Goal: Task Accomplishment & Management: Use online tool/utility

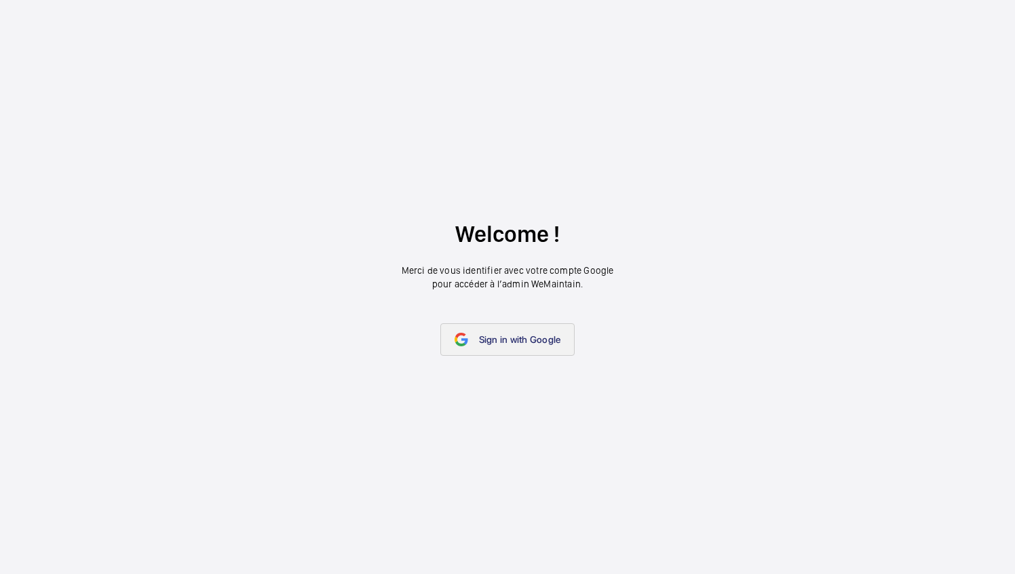
click at [492, 338] on span "Sign in with Google" at bounding box center [520, 339] width 82 height 11
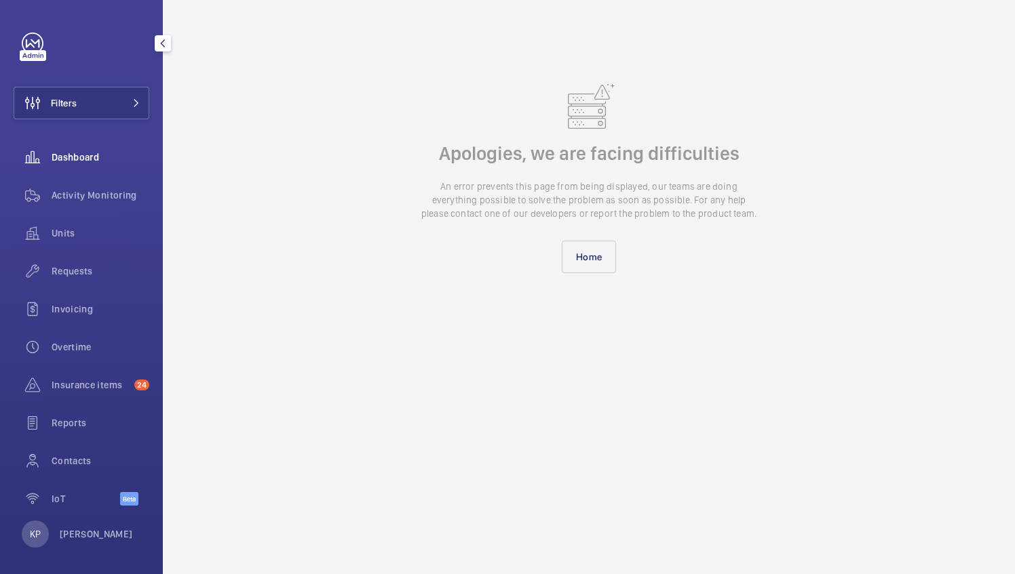
click at [60, 153] on span "Dashboard" at bounding box center [101, 158] width 98 height 14
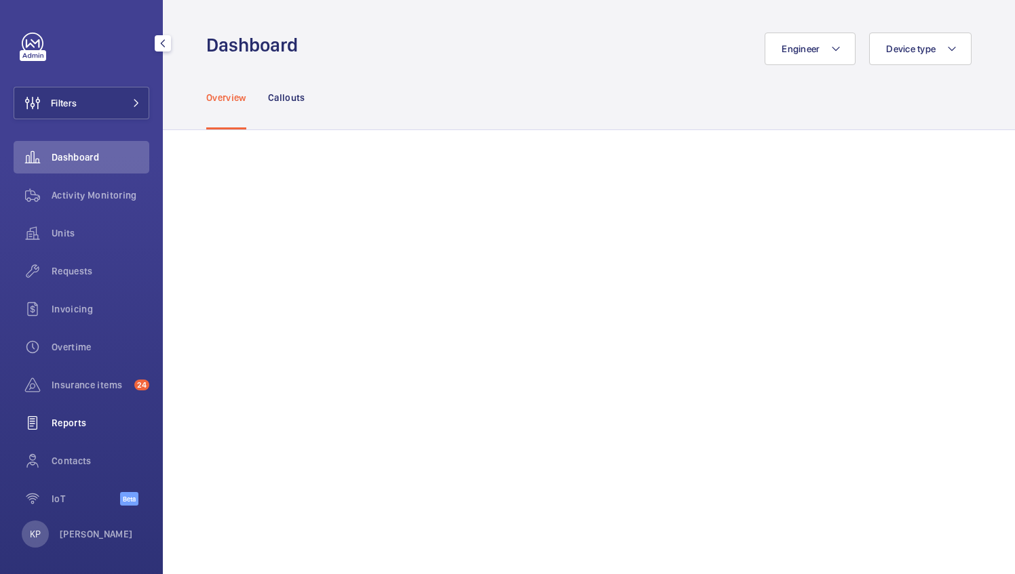
click at [84, 410] on div "Reports" at bounding box center [82, 423] width 136 height 33
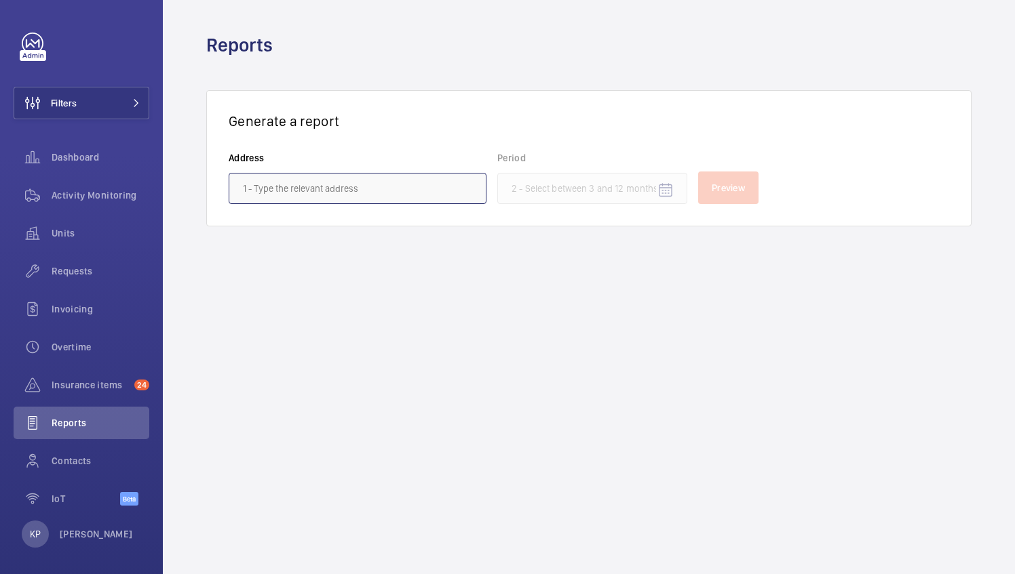
click at [427, 188] on input "text" at bounding box center [358, 188] width 258 height 31
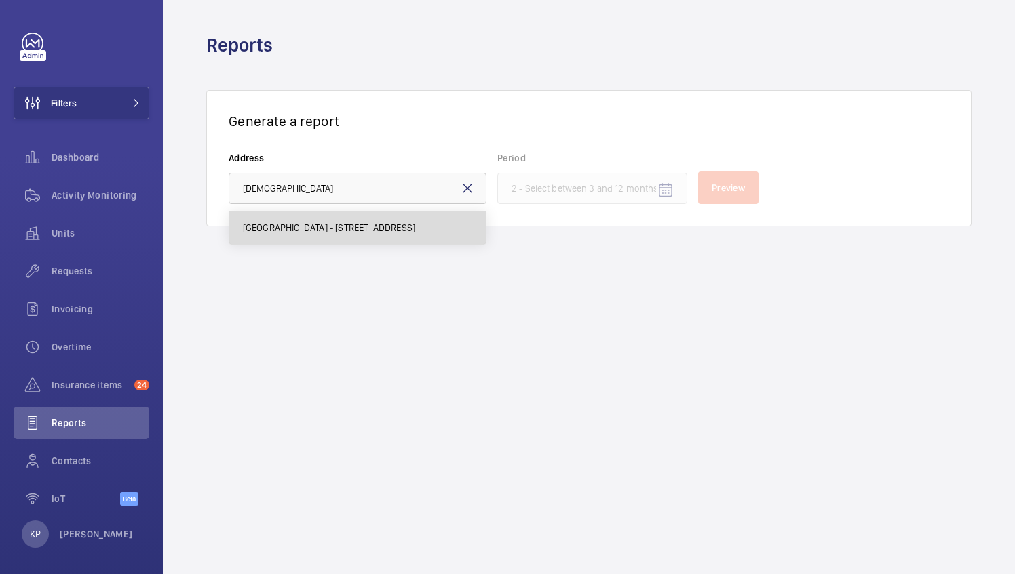
click at [407, 222] on span "[GEOGRAPHIC_DATA] - [STREET_ADDRESS]" at bounding box center [329, 228] width 173 height 14
type input "[GEOGRAPHIC_DATA] - [STREET_ADDRESS]"
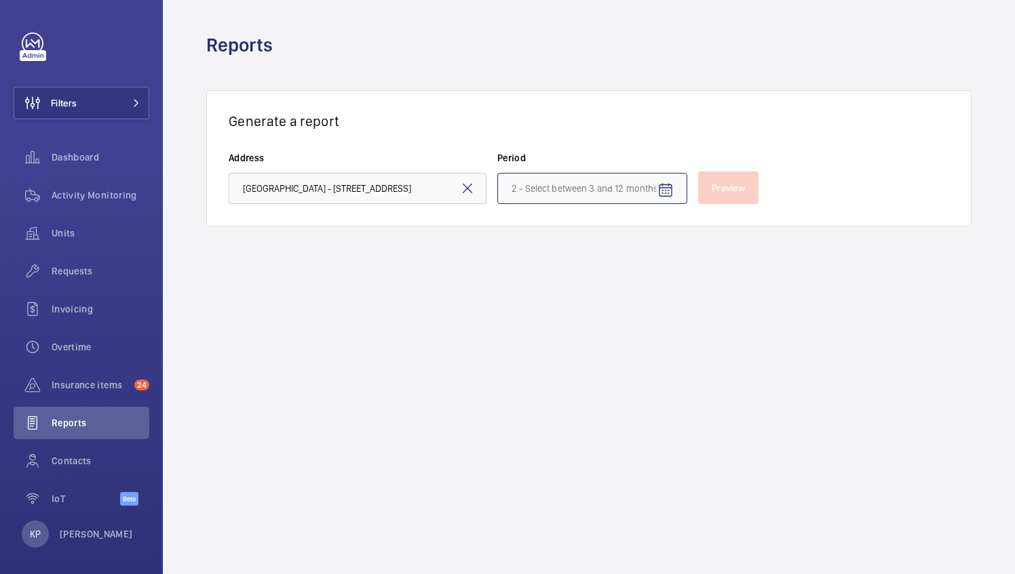
click at [614, 191] on input at bounding box center [592, 188] width 190 height 31
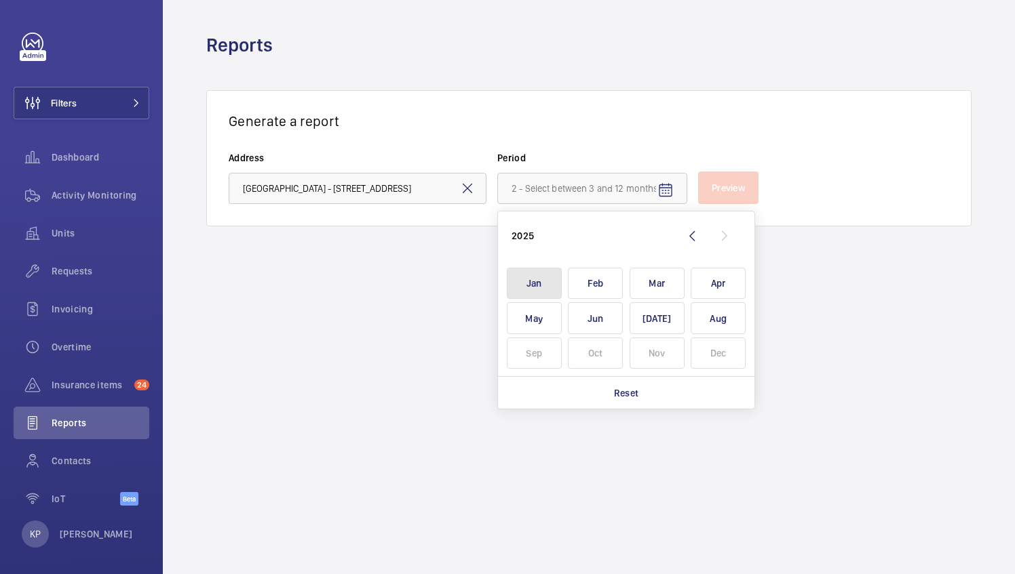
click at [547, 277] on span "Jan" at bounding box center [534, 284] width 55 height 32
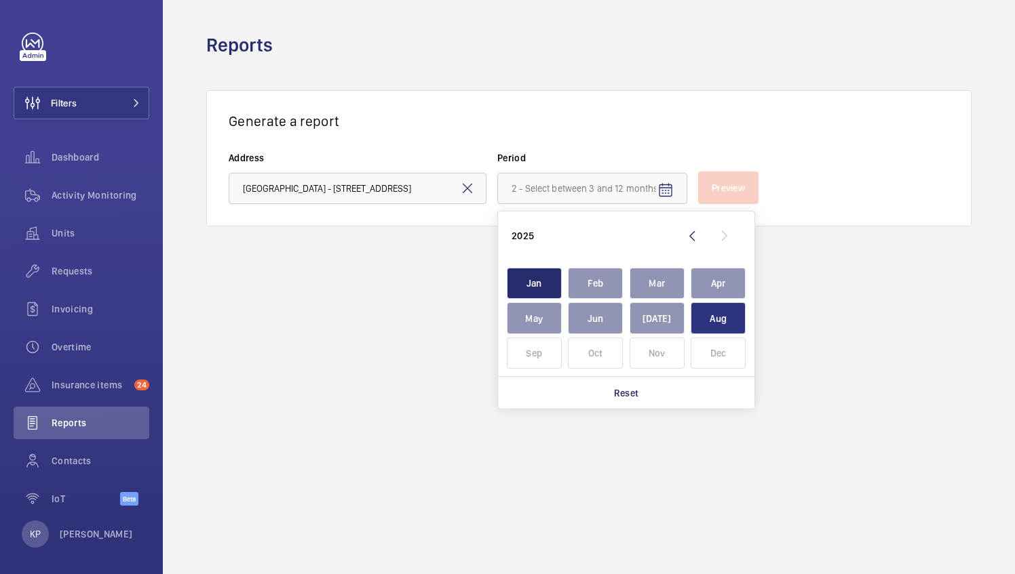
click at [713, 328] on span "Aug" at bounding box center [717, 318] width 55 height 32
type input "[DATE] - [DATE]"
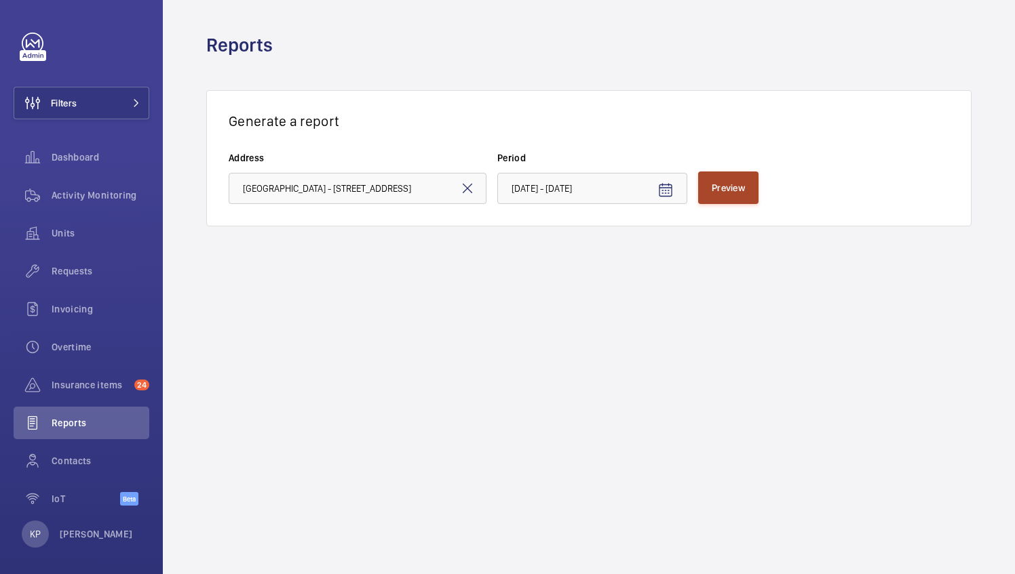
click at [728, 185] on span "Preview" at bounding box center [727, 187] width 33 height 11
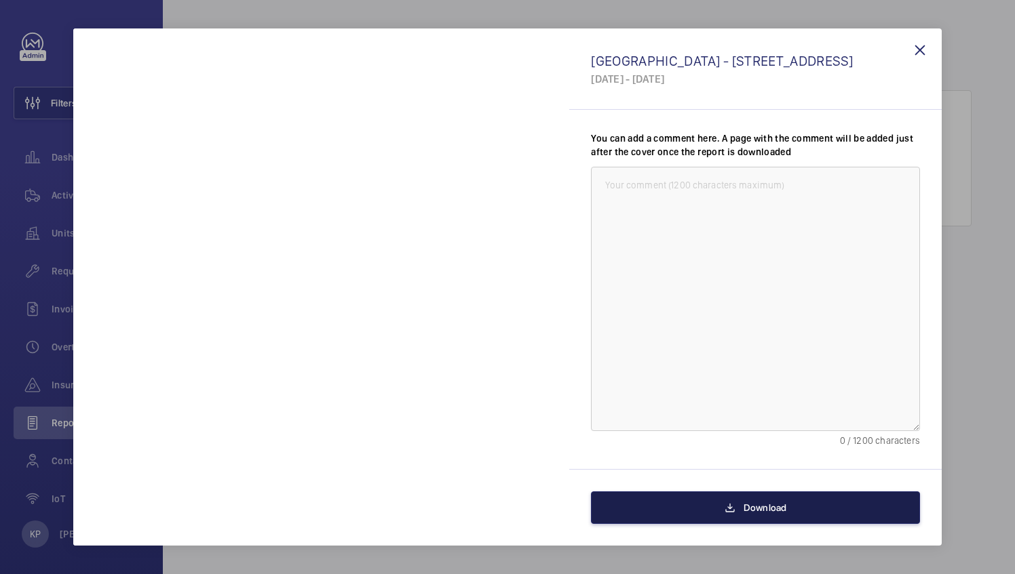
click at [757, 499] on button "Download" at bounding box center [755, 508] width 329 height 33
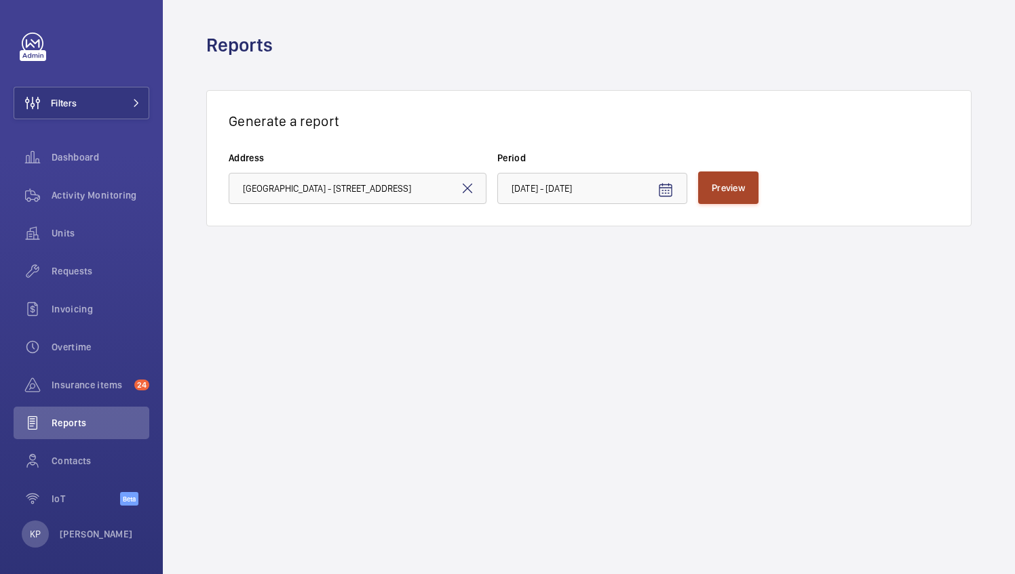
click at [732, 185] on span "Preview" at bounding box center [727, 187] width 33 height 11
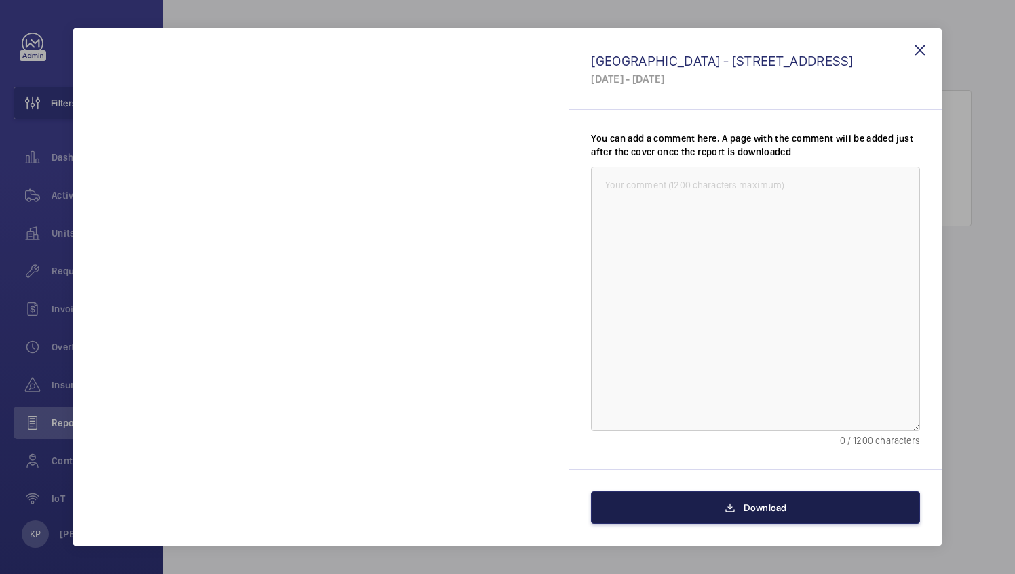
click at [728, 517] on button "Download" at bounding box center [755, 508] width 329 height 33
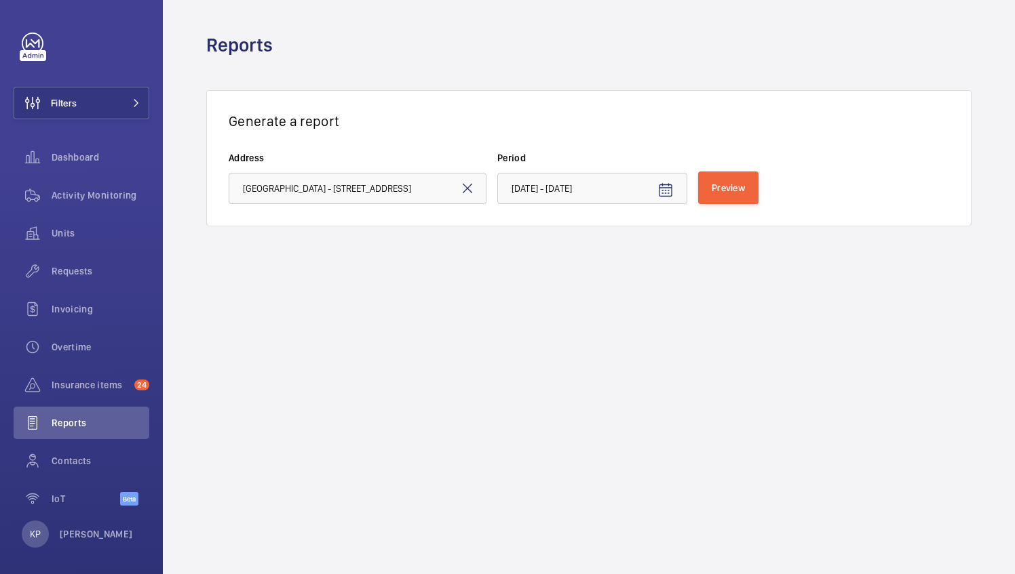
drag, startPoint x: 274, startPoint y: 372, endPoint x: 308, endPoint y: 359, distance: 36.0
click at [274, 372] on wm-front-admin-reports "Reports Generate a report Address [GEOGRAPHIC_DATA] - [STREET_ADDRESS] Period […" at bounding box center [589, 287] width 852 height 574
click at [721, 188] on span "Preview" at bounding box center [727, 187] width 33 height 11
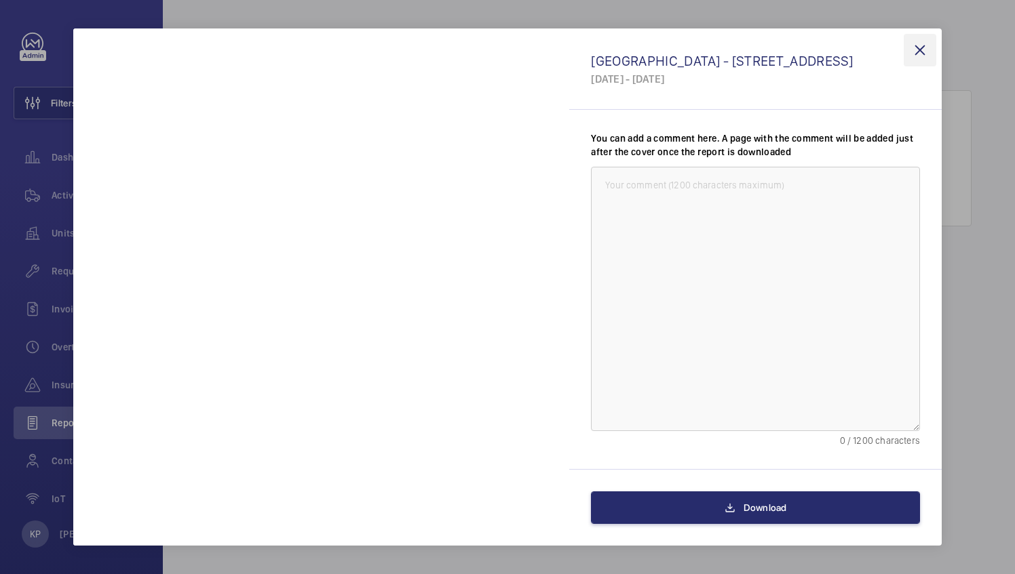
click at [924, 51] on wm-front-icon-button at bounding box center [919, 50] width 33 height 33
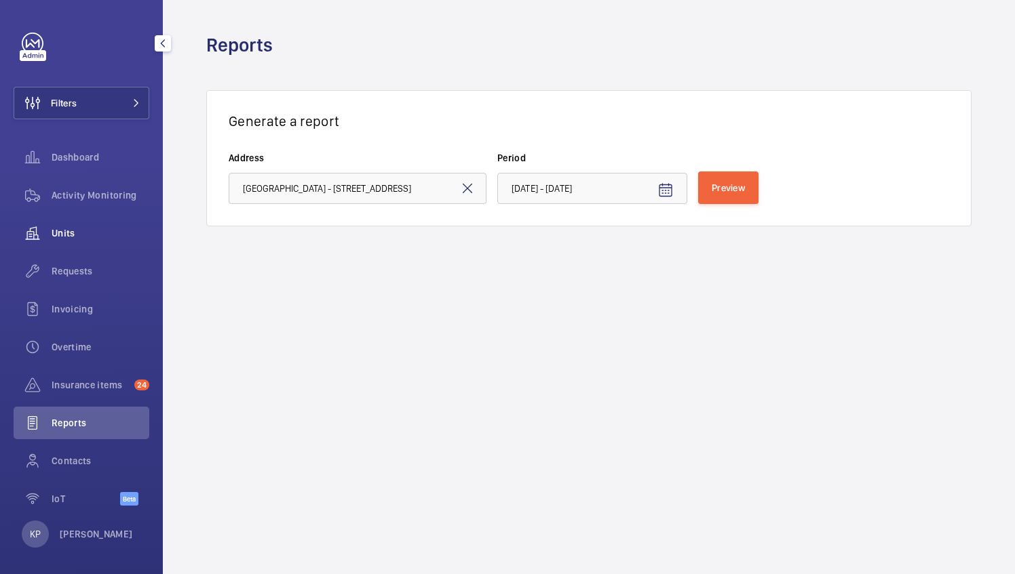
click at [79, 227] on span "Units" at bounding box center [101, 234] width 98 height 14
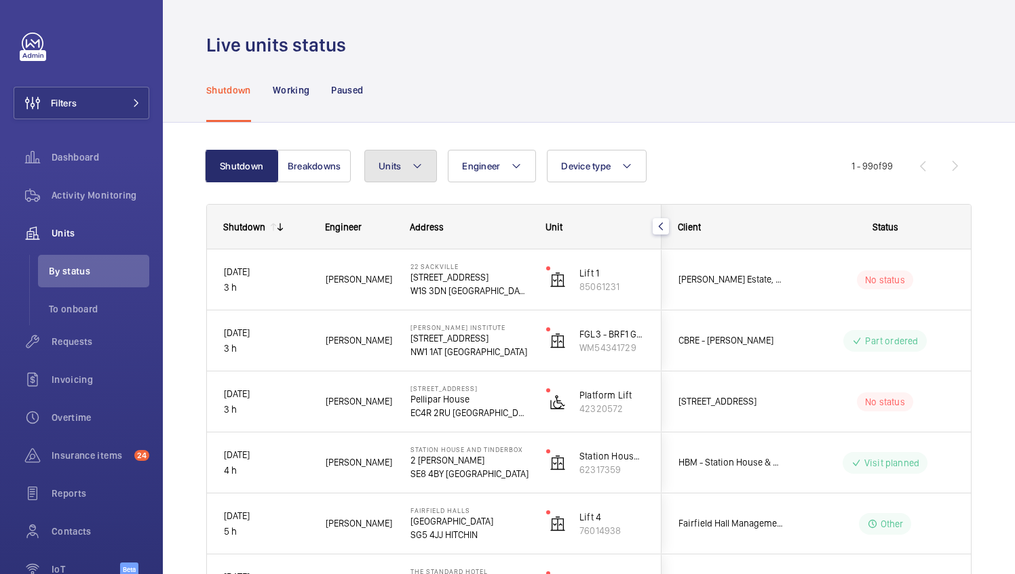
click at [423, 163] on button "Units" at bounding box center [400, 166] width 73 height 33
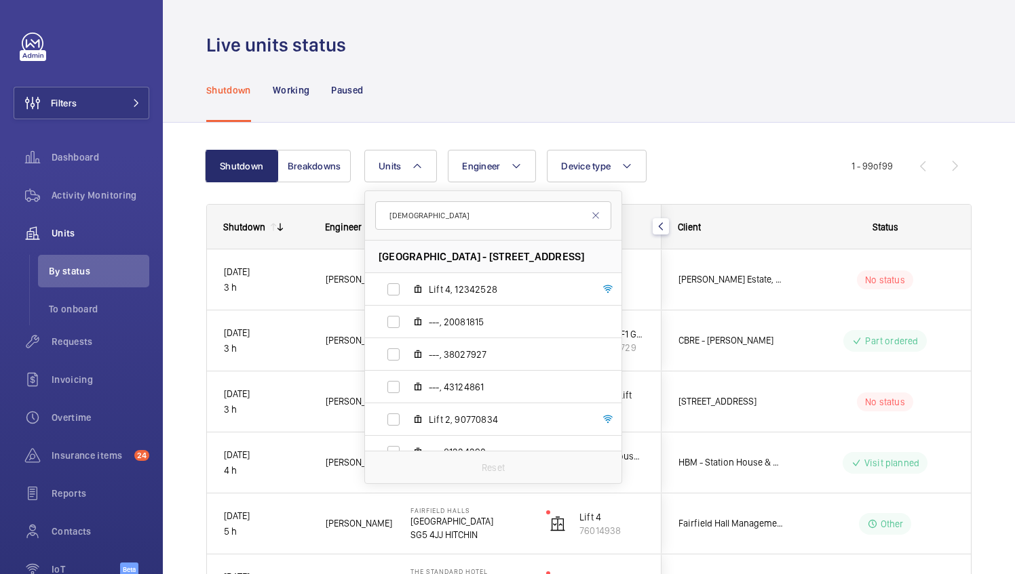
click at [479, 210] on input "[DEMOGRAPHIC_DATA]" at bounding box center [493, 215] width 236 height 28
click at [461, 217] on input "[DEMOGRAPHIC_DATA]" at bounding box center [493, 215] width 236 height 28
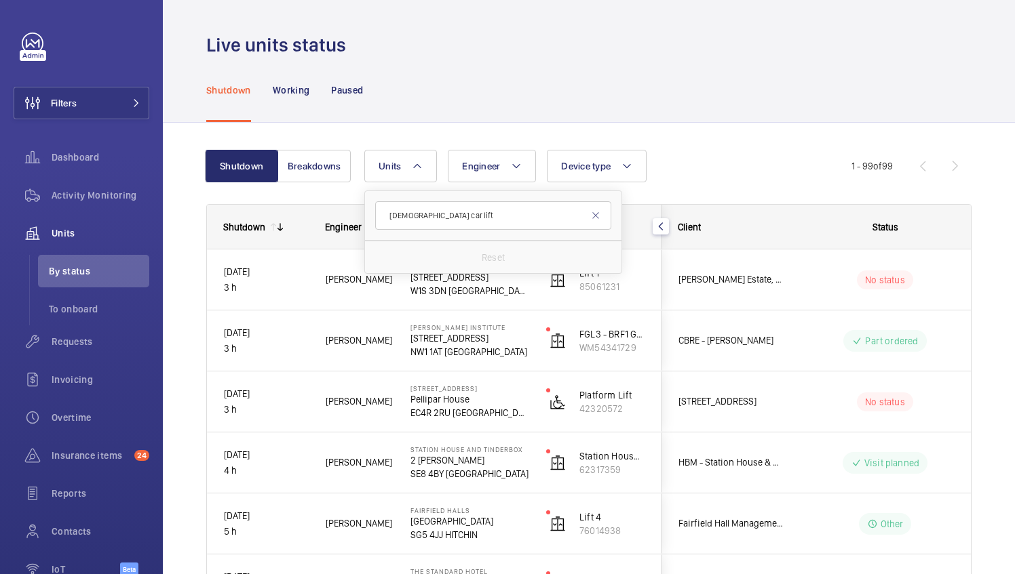
type input "C"
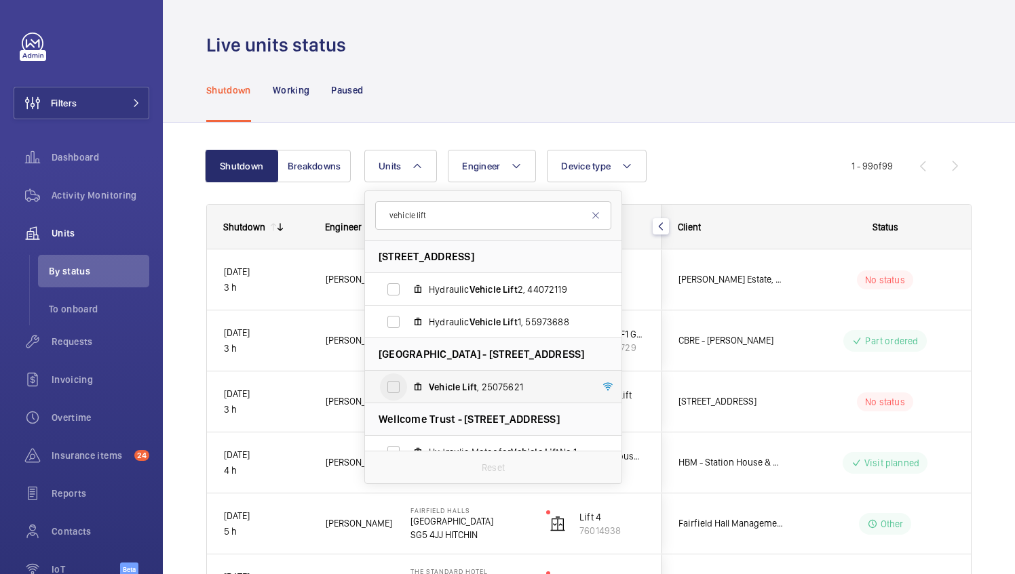
type input "vehicle lift"
click at [392, 389] on input "Vehicle Lift , 25075621" at bounding box center [393, 387] width 27 height 27
checkbox input "true"
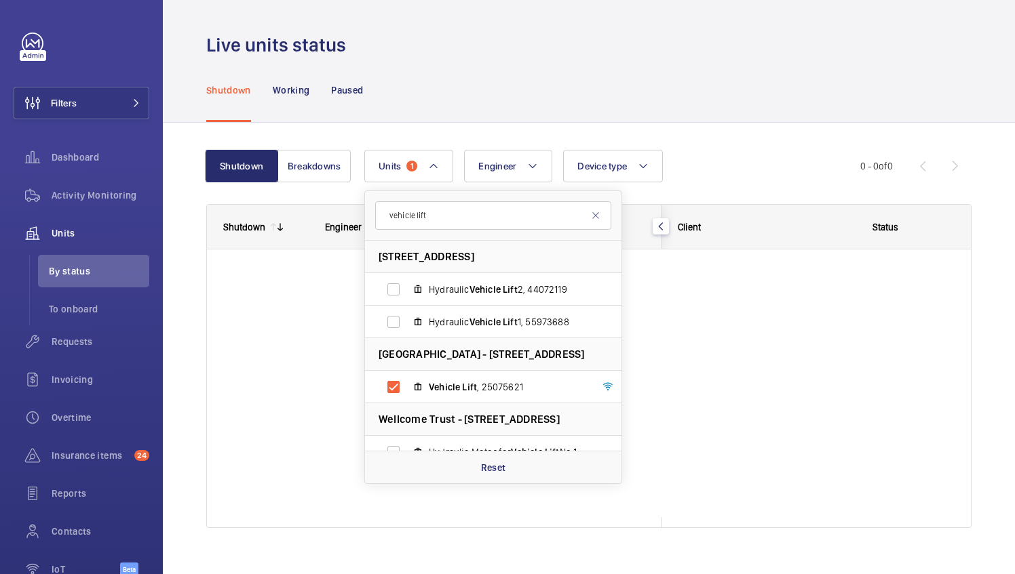
click at [723, 161] on div "Units 1 vehicle lift [STREET_ADDRESS] Hydraulic Vehicle Lift 2, 44072119 Hydrau…" at bounding box center [612, 166] width 496 height 33
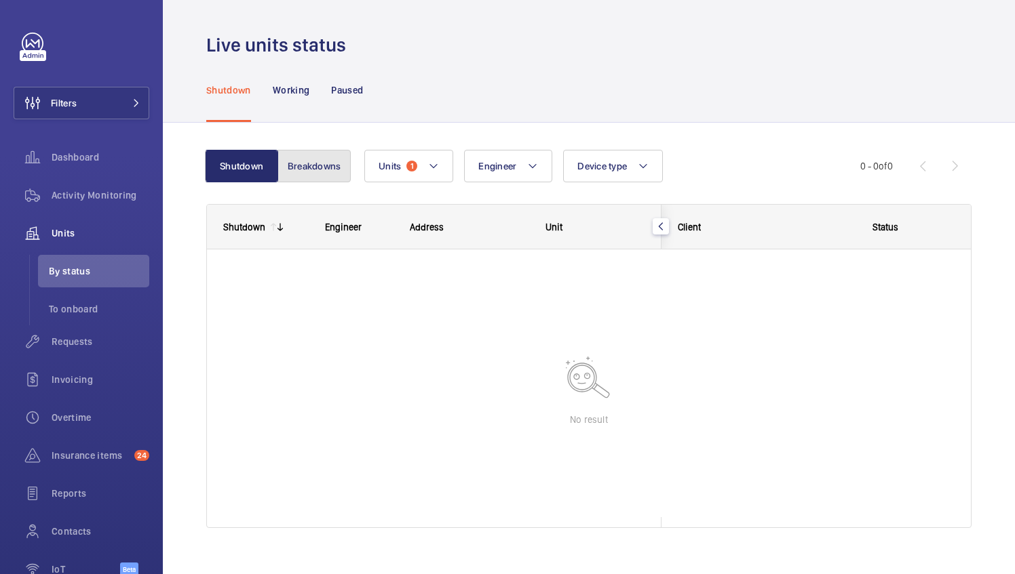
click at [302, 172] on button "Breakdowns" at bounding box center [313, 166] width 73 height 33
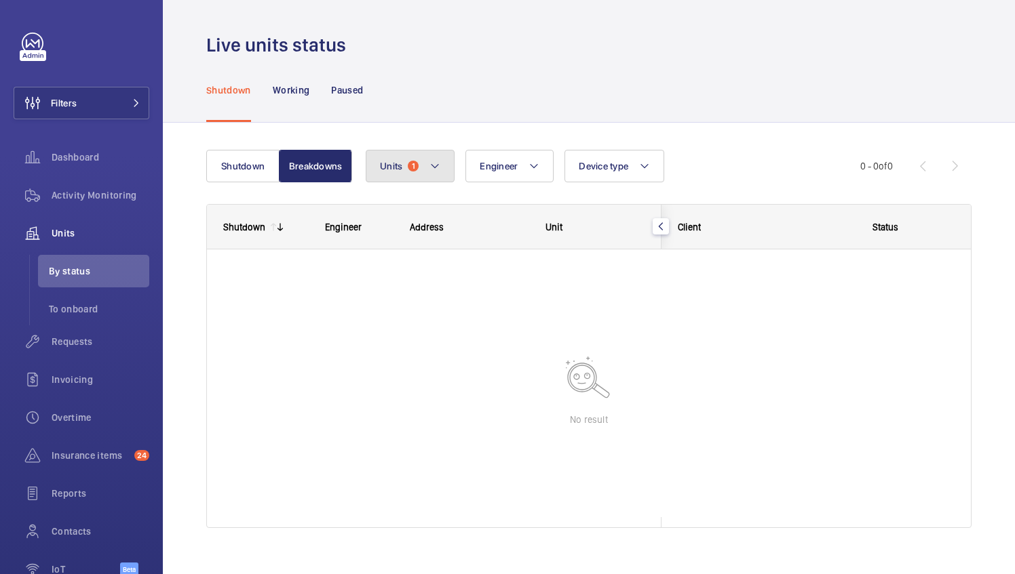
click at [444, 172] on button "Units 1" at bounding box center [410, 166] width 89 height 33
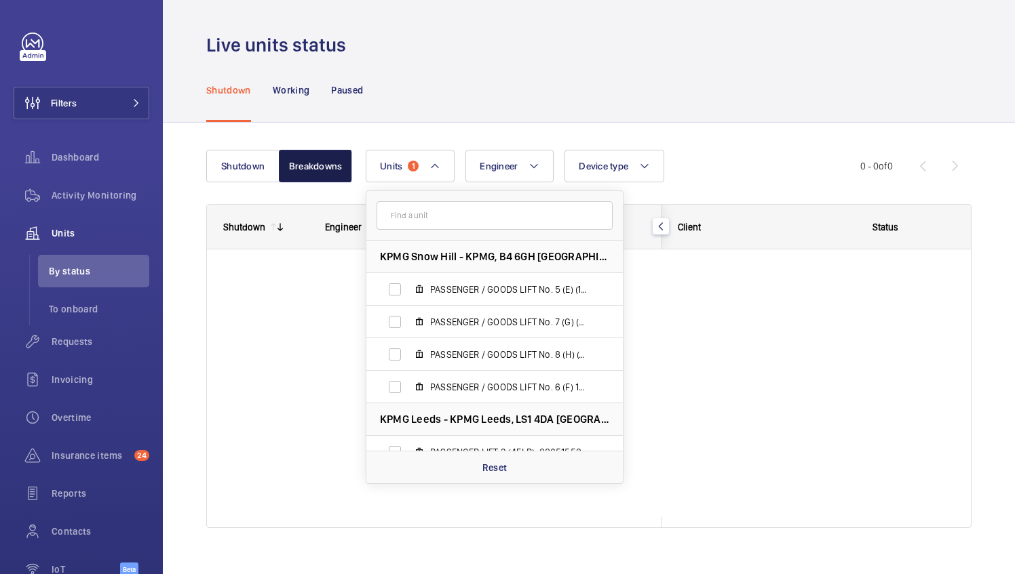
click at [320, 174] on button "Breakdowns" at bounding box center [315, 166] width 73 height 33
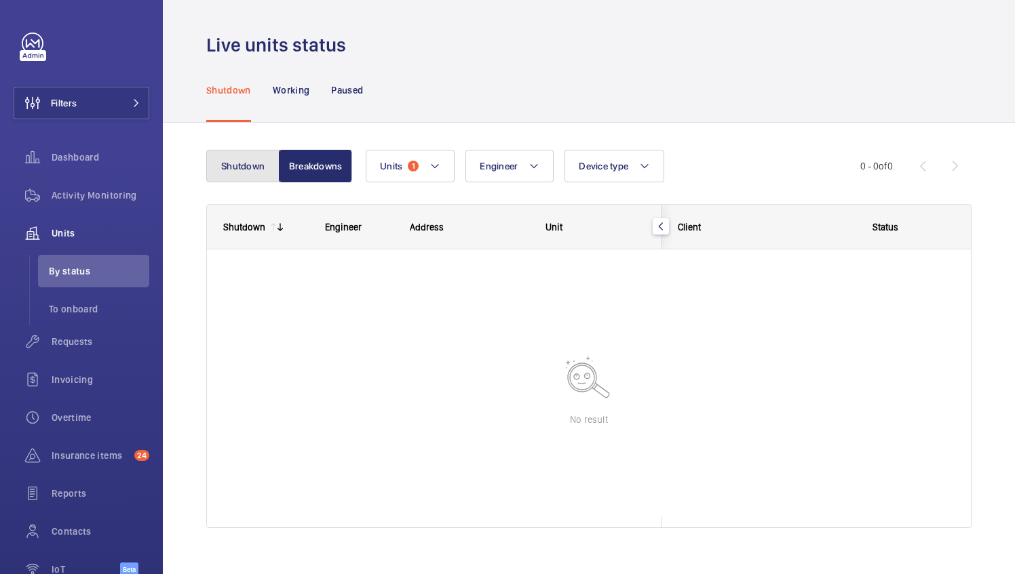
click at [262, 174] on button "Shutdown" at bounding box center [242, 166] width 73 height 33
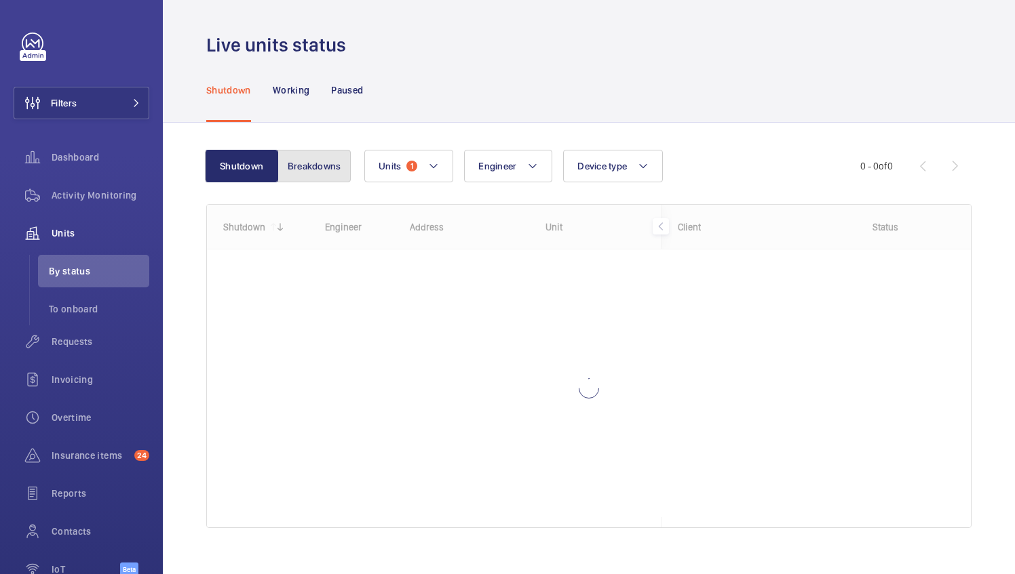
click at [287, 168] on button "Breakdowns" at bounding box center [313, 166] width 73 height 33
click at [224, 172] on button "Shutdown" at bounding box center [242, 166] width 73 height 33
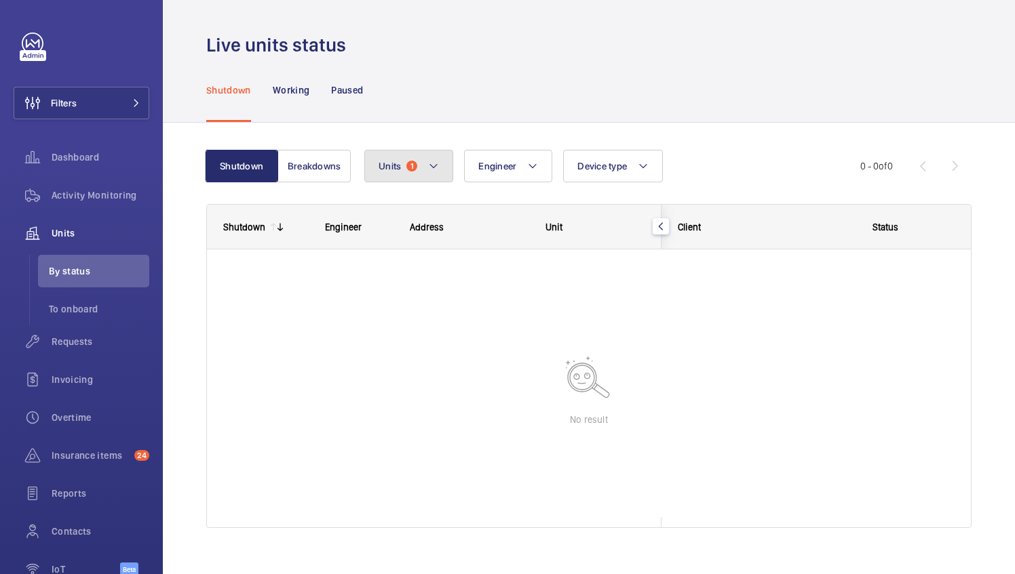
click at [422, 175] on button "Units 1" at bounding box center [408, 166] width 89 height 33
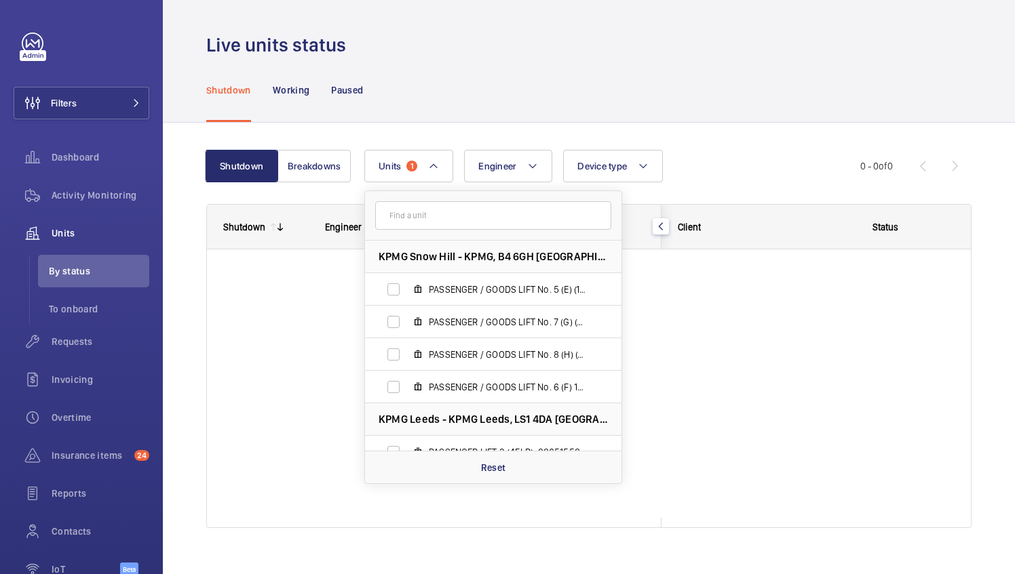
click at [308, 198] on wm-front-shared-table-view-engine "Shutdown Breakdowns Units 1 KPMG Snow Hill - KPMG, B4 6GH BIRMINGHAM PASSENGER …" at bounding box center [588, 355] width 765 height 411
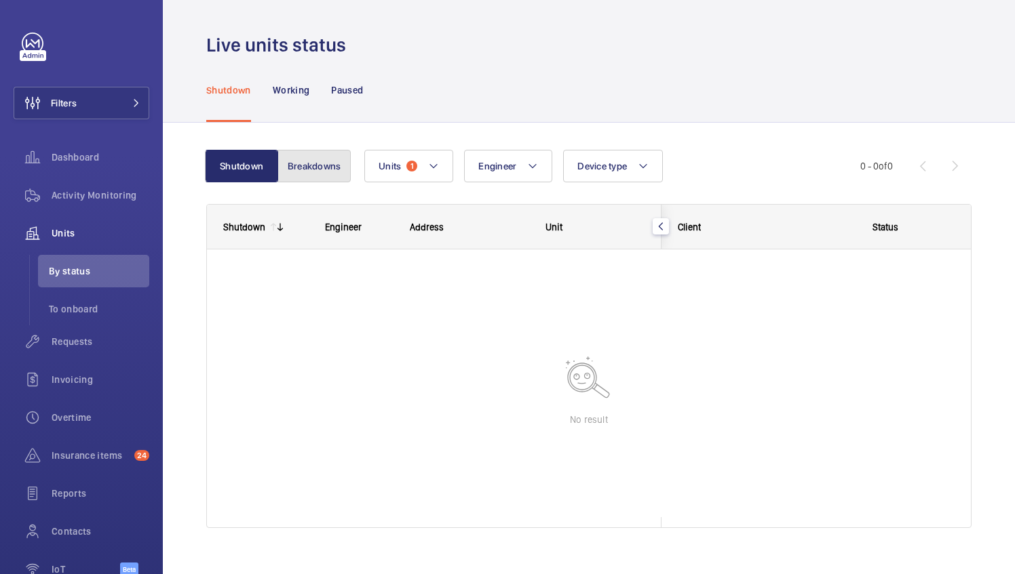
click at [313, 172] on button "Breakdowns" at bounding box center [313, 166] width 73 height 33
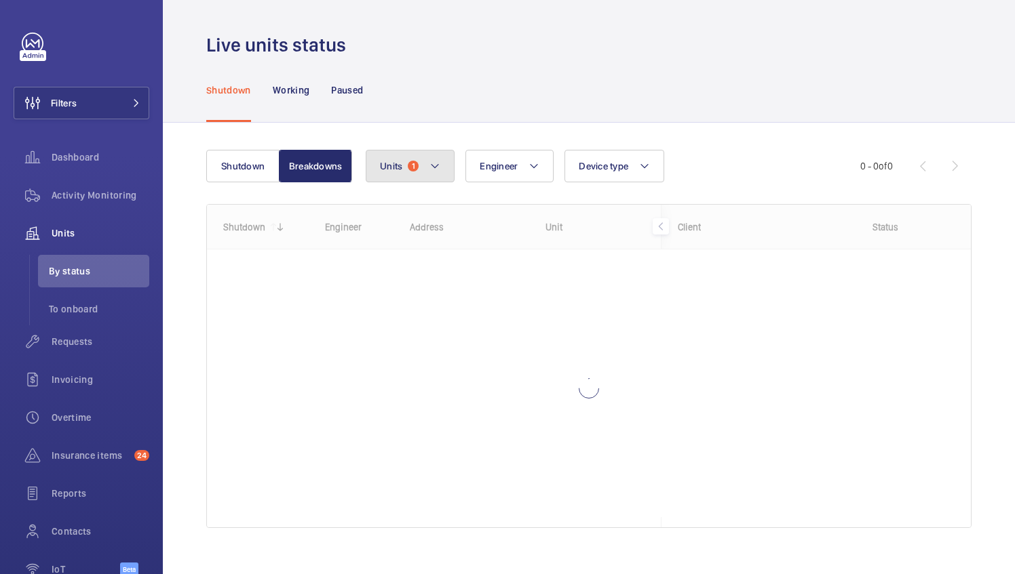
click at [410, 163] on span "1" at bounding box center [413, 166] width 11 height 11
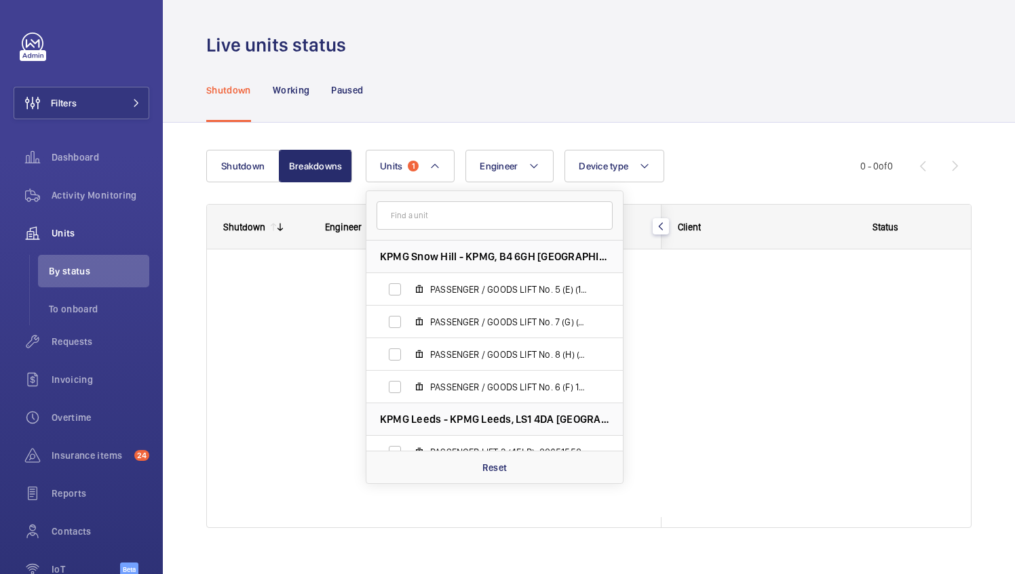
click at [473, 210] on input "text" at bounding box center [494, 215] width 236 height 28
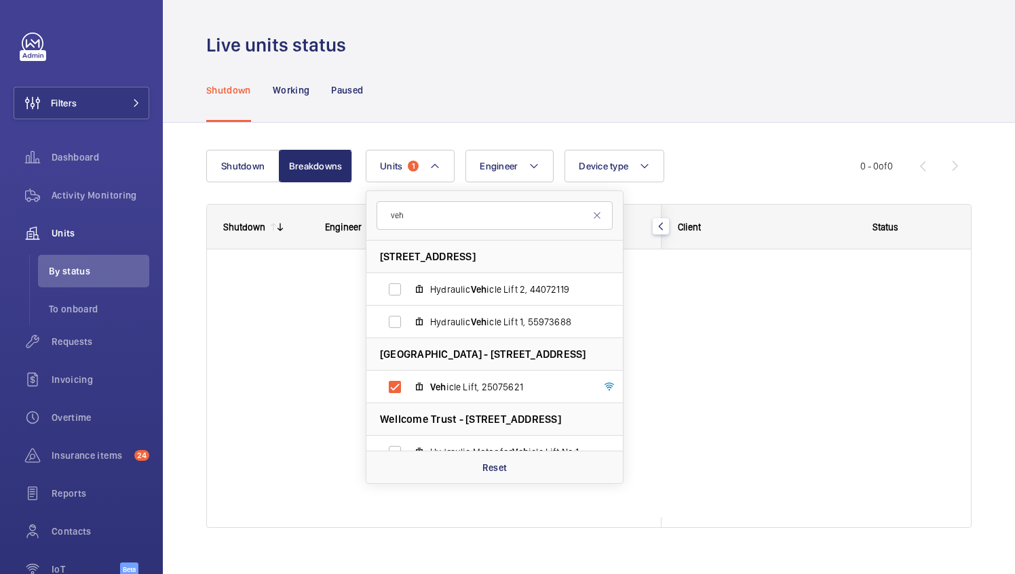
type input "veh"
click at [663, 138] on div "Shutdown Breakdowns Units 1 veh [STREET_ADDRESS] Hydraulic Veh icle Lift 2, 440…" at bounding box center [588, 344] width 765 height 433
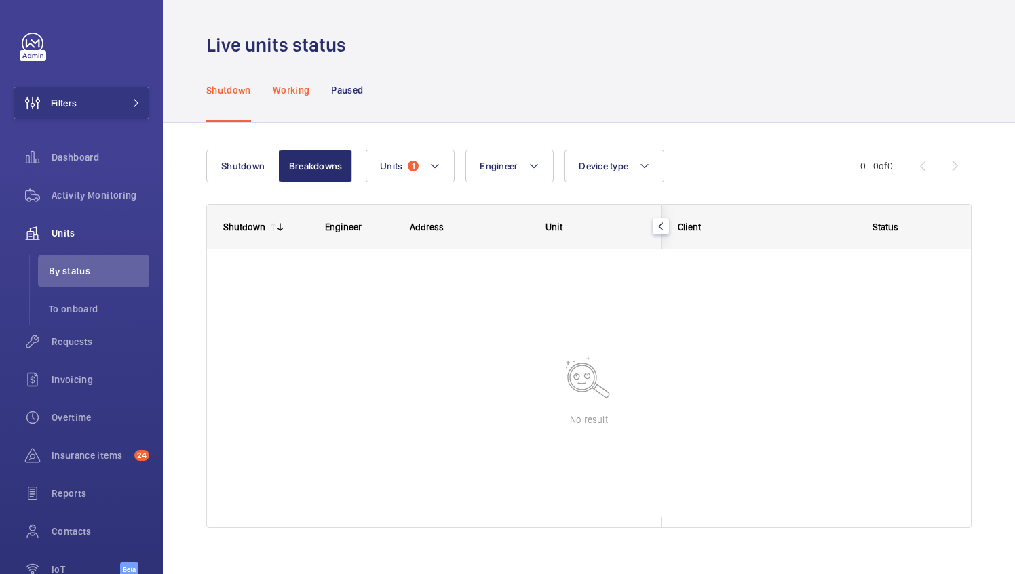
click at [290, 89] on p "Working" at bounding box center [291, 90] width 37 height 14
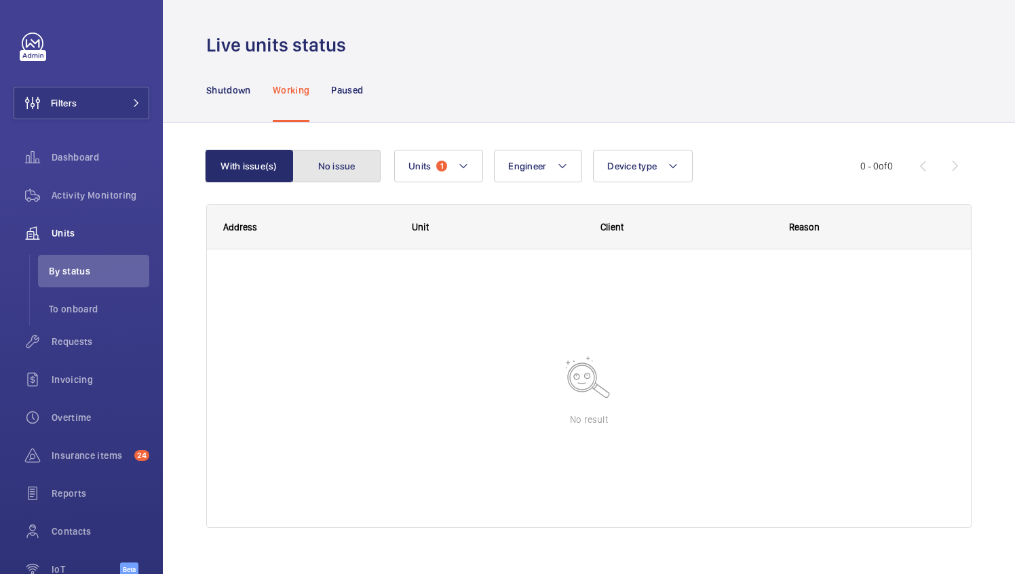
click at [351, 170] on button "No issue" at bounding box center [336, 166] width 88 height 33
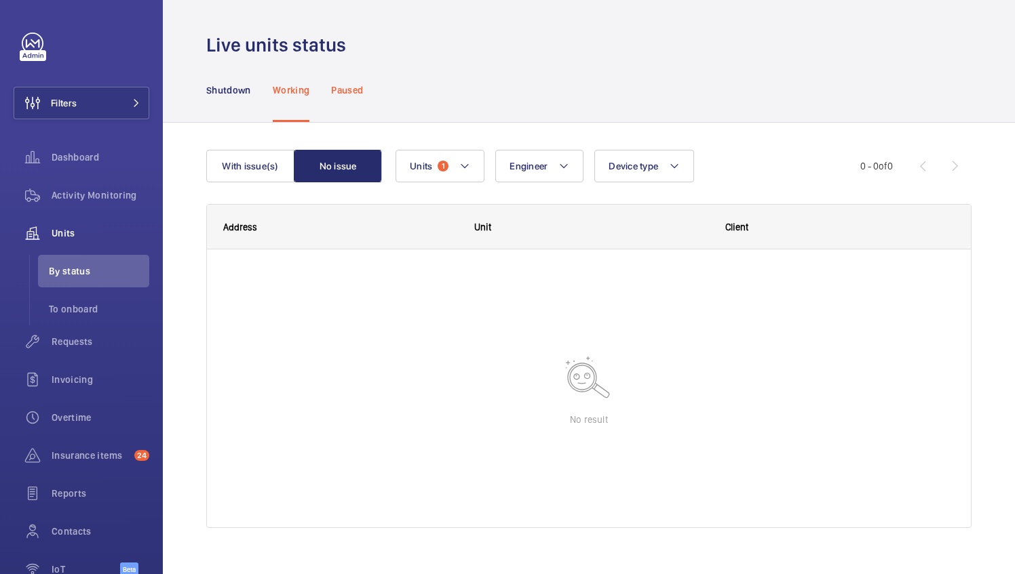
click at [363, 98] on div "Paused" at bounding box center [347, 90] width 32 height 64
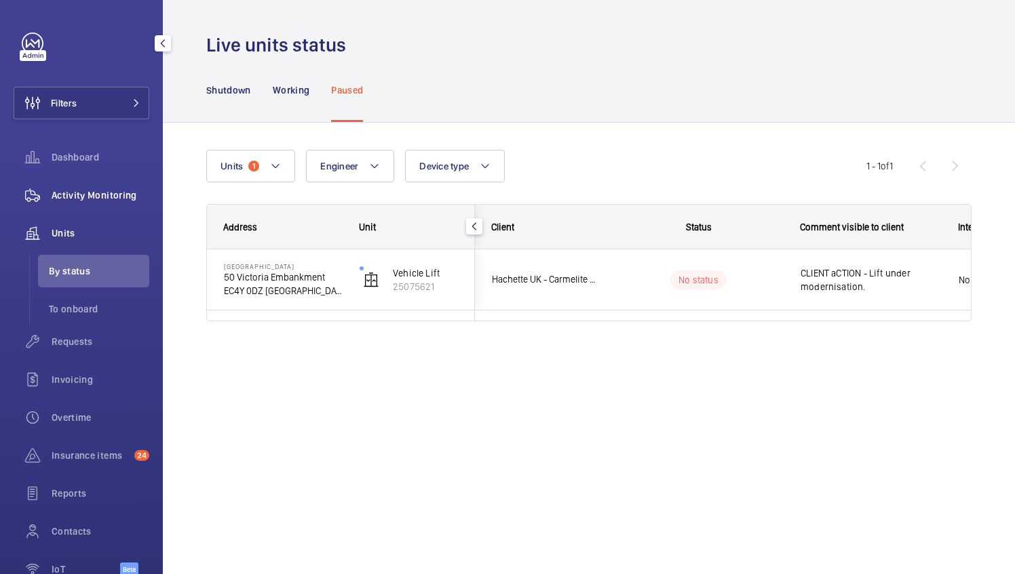
click at [87, 206] on div "Activity Monitoring" at bounding box center [82, 195] width 136 height 33
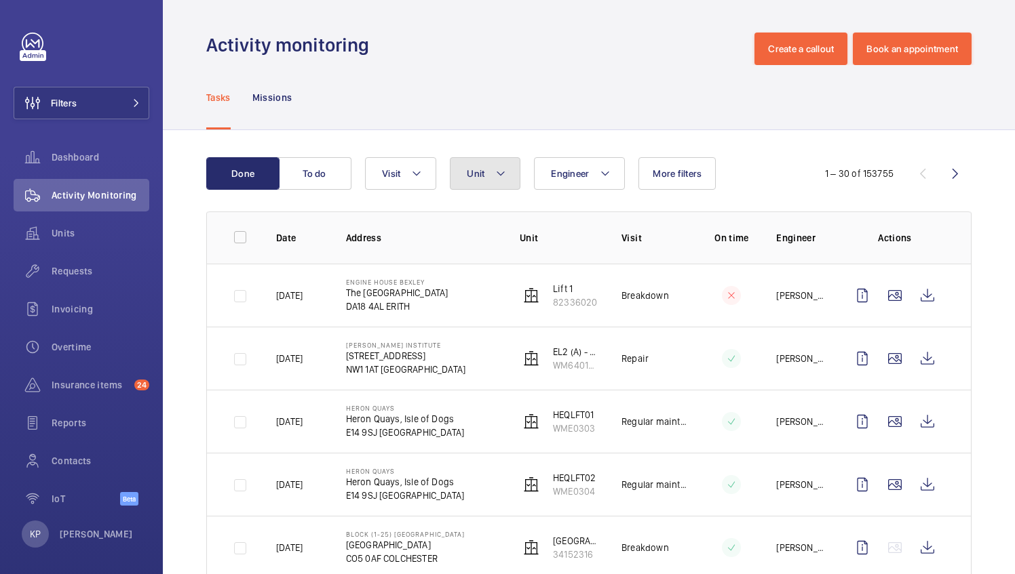
click at [511, 168] on button "Unit" at bounding box center [485, 173] width 71 height 33
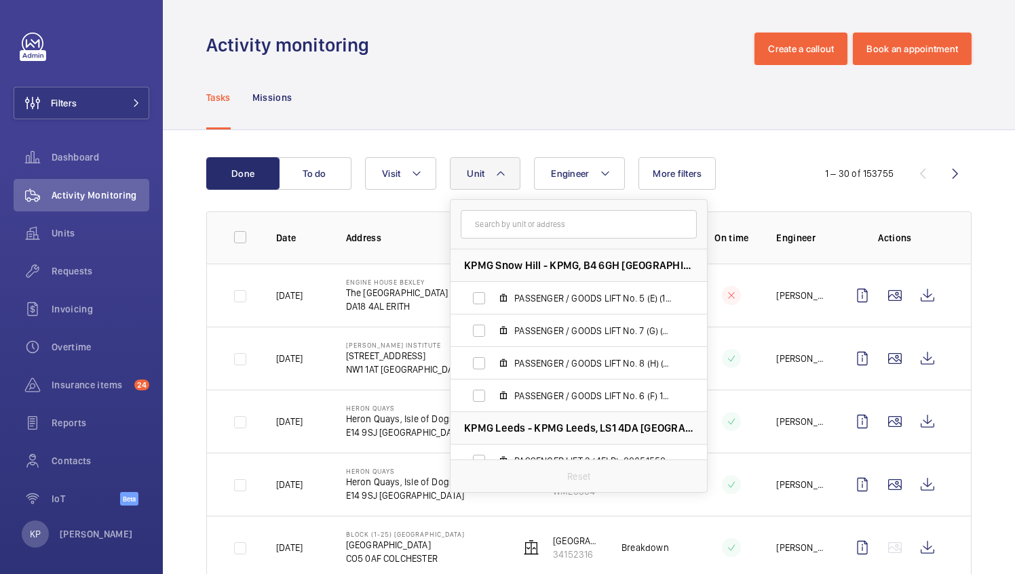
click at [517, 225] on input "text" at bounding box center [578, 224] width 236 height 28
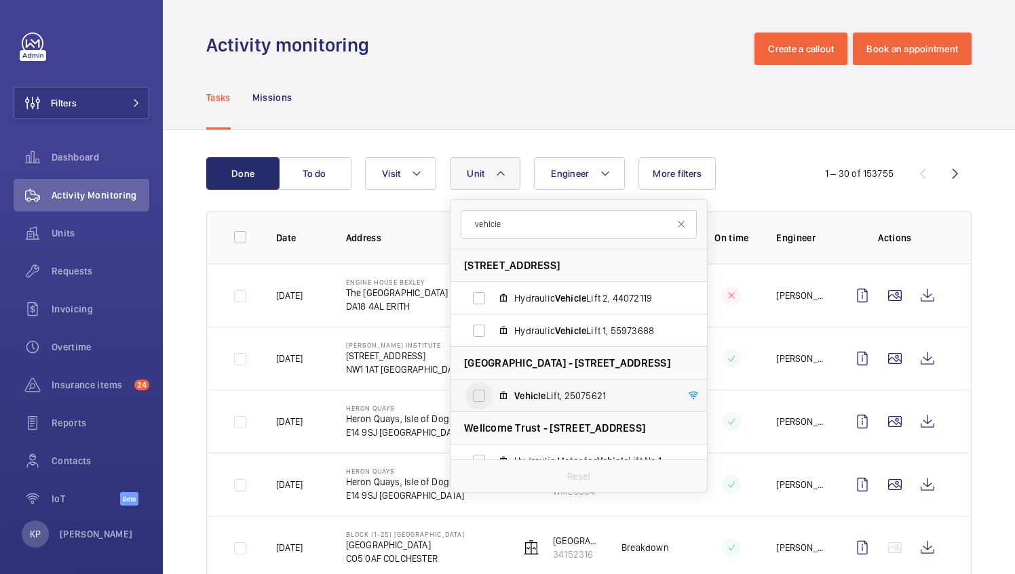
type input "vehicle"
click at [481, 397] on input "Vehicle Lift, 25075621" at bounding box center [478, 395] width 27 height 27
checkbox input "true"
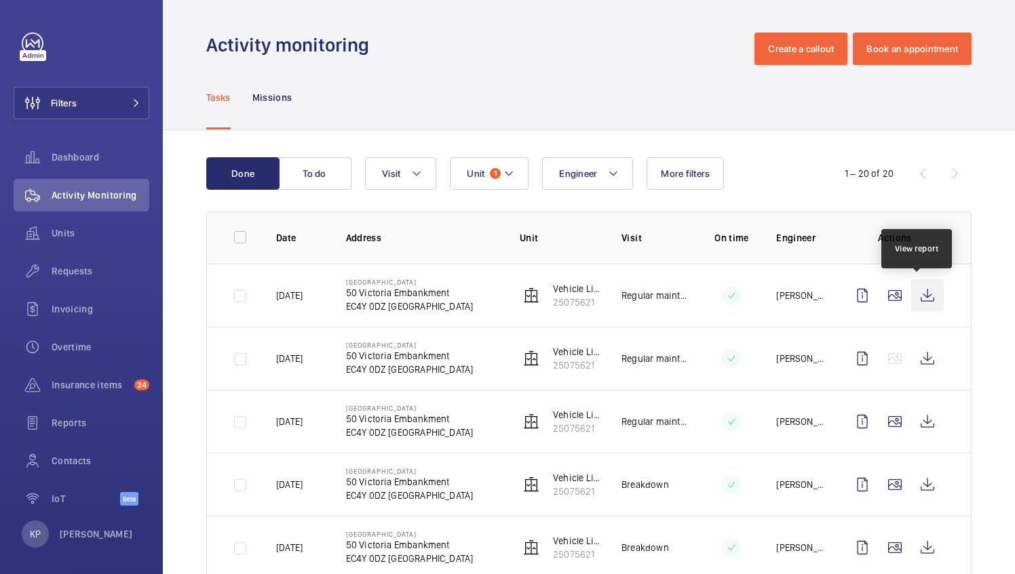
click at [917, 297] on wm-front-icon-button at bounding box center [927, 295] width 33 height 33
click at [79, 163] on span "Dashboard" at bounding box center [101, 158] width 98 height 14
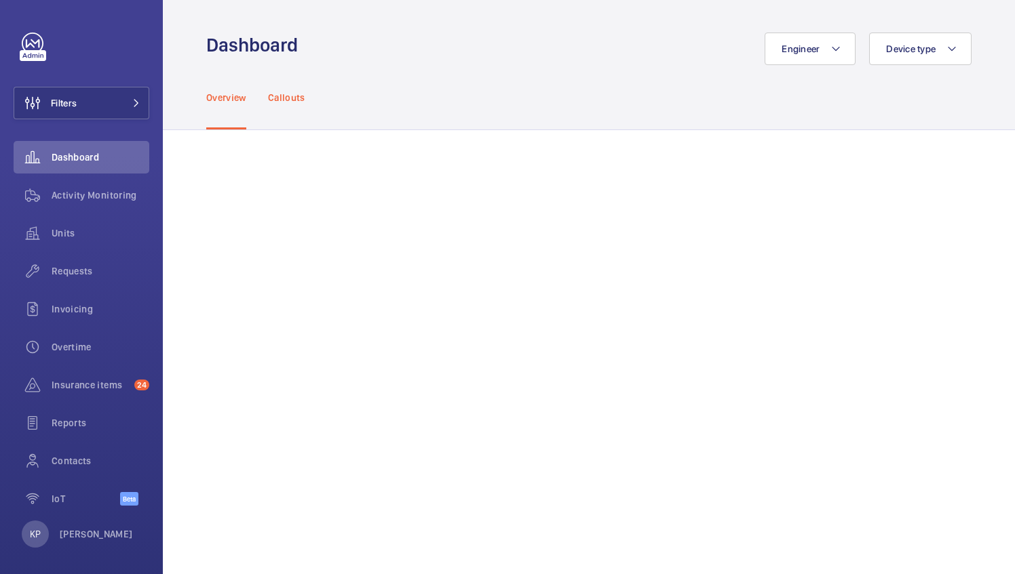
click at [292, 91] on p "Callouts" at bounding box center [286, 98] width 37 height 14
click at [909, 41] on button "Device type" at bounding box center [920, 49] width 102 height 33
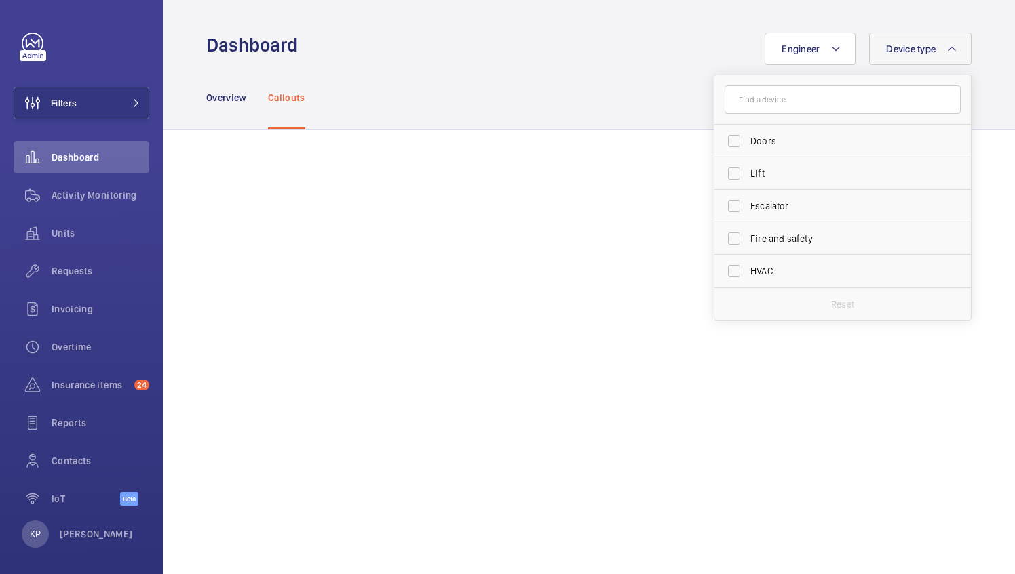
click at [611, 83] on div "Overview Callouts" at bounding box center [588, 97] width 765 height 64
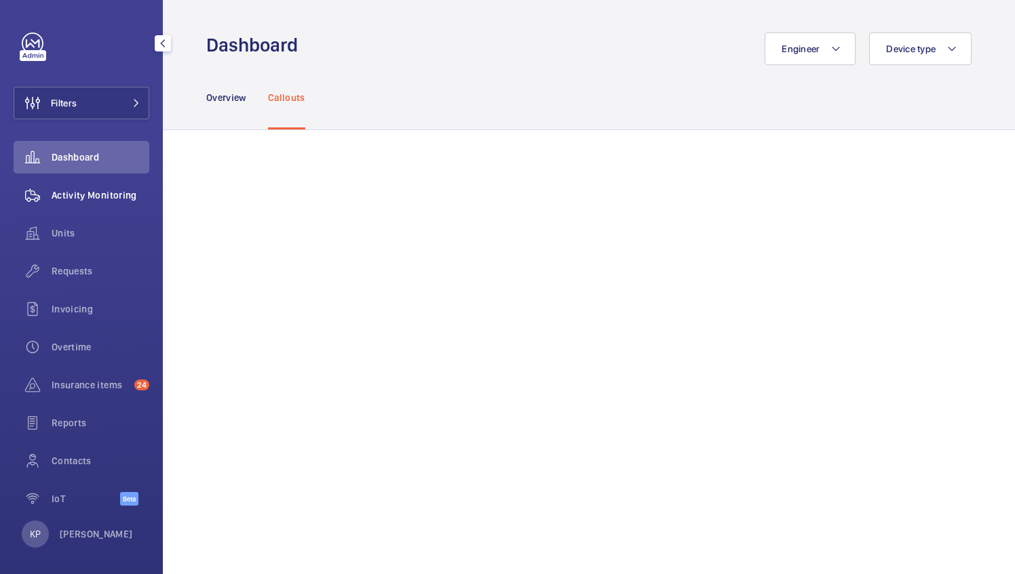
click at [68, 195] on span "Activity Monitoring" at bounding box center [101, 196] width 98 height 14
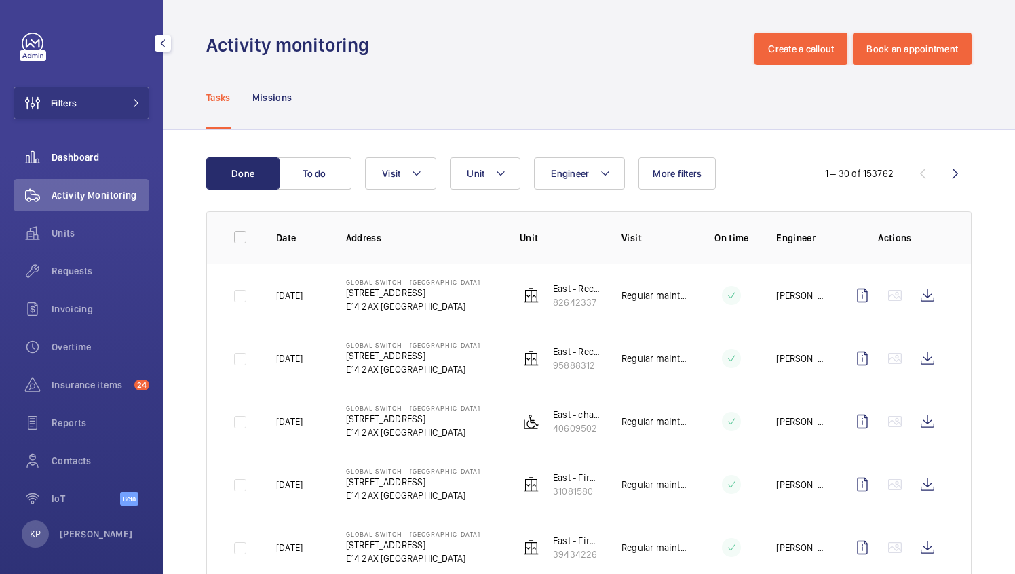
click at [45, 157] on wm-front-icon-button at bounding box center [33, 157] width 38 height 33
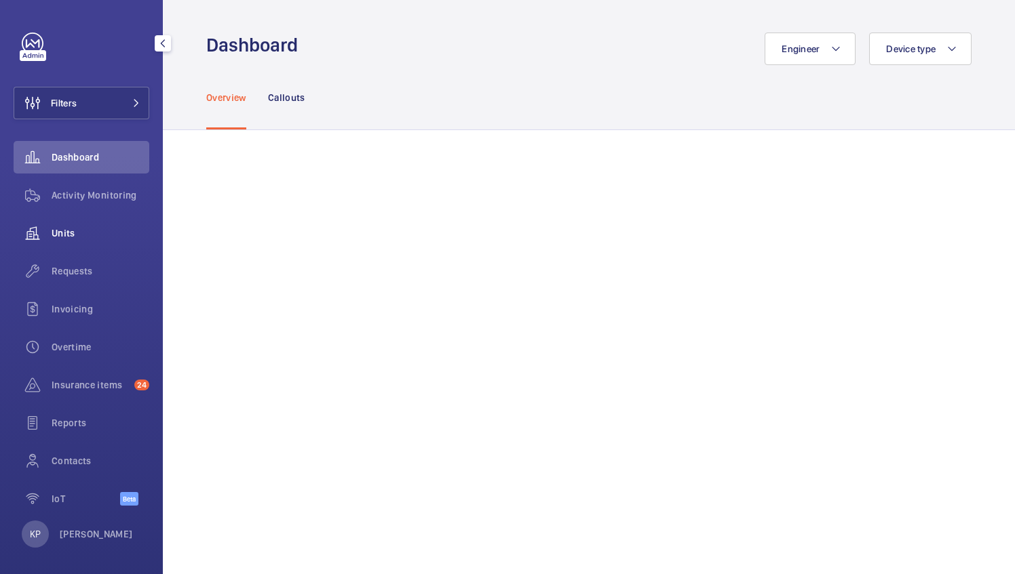
click at [86, 227] on span "Units" at bounding box center [101, 234] width 98 height 14
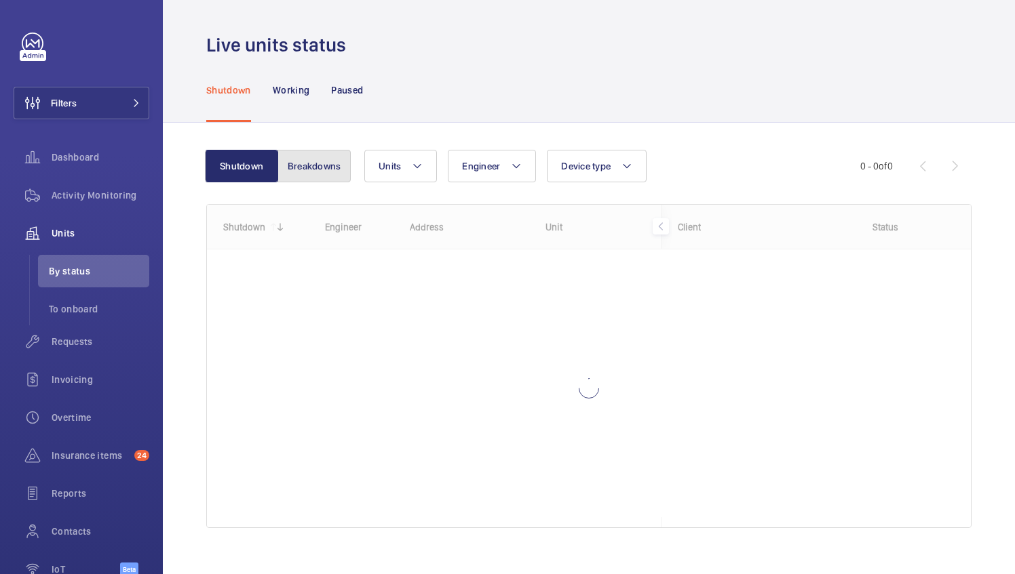
click at [317, 164] on button "Breakdowns" at bounding box center [313, 166] width 73 height 33
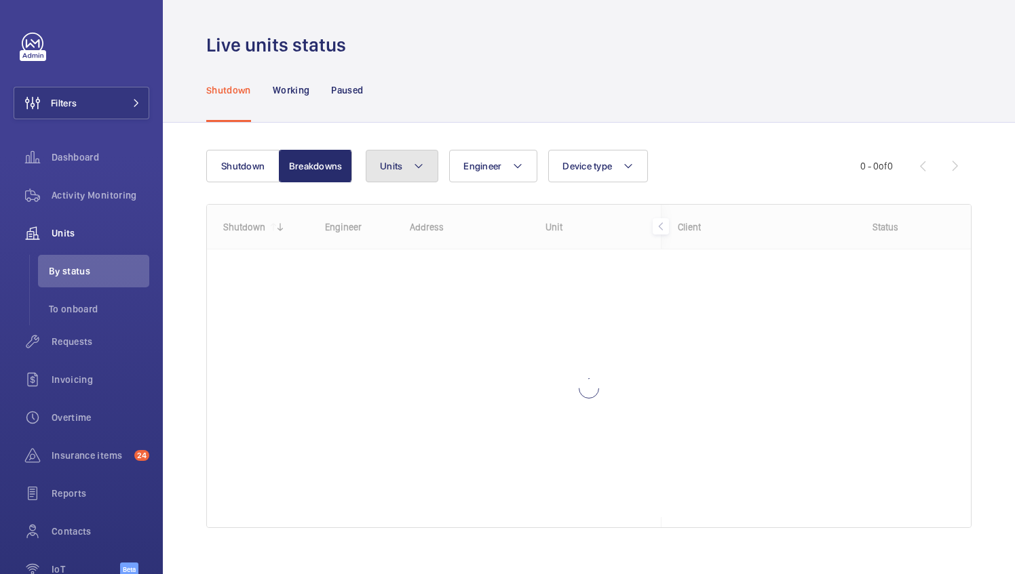
click at [389, 163] on span "Units" at bounding box center [391, 166] width 22 height 11
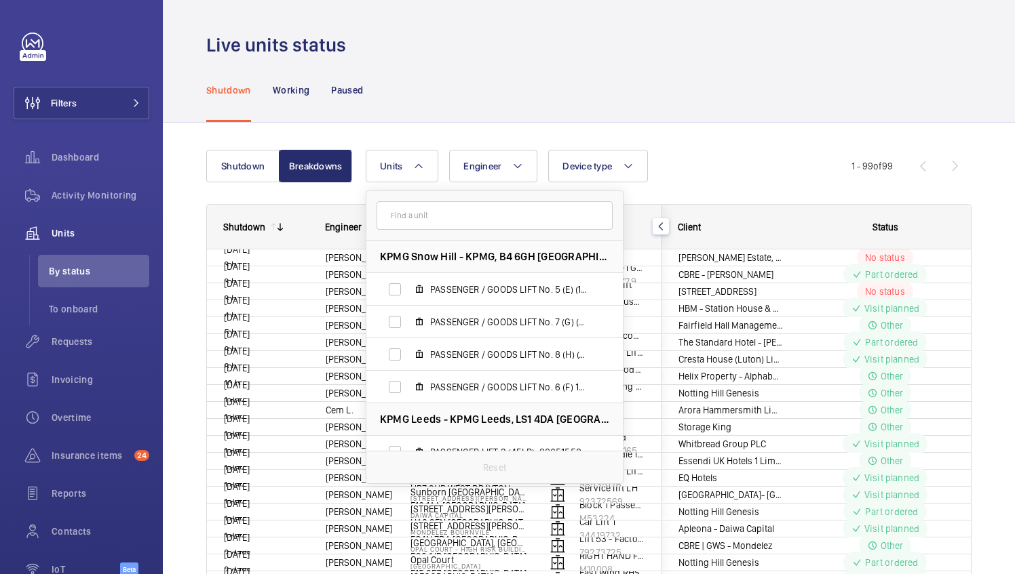
click at [433, 218] on input "text" at bounding box center [494, 215] width 236 height 28
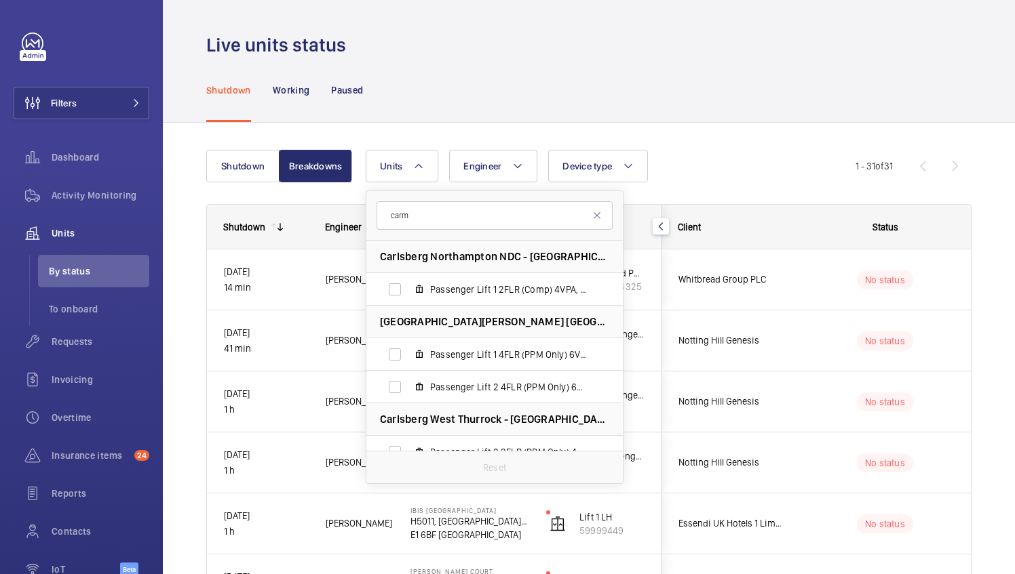
type input "carme"
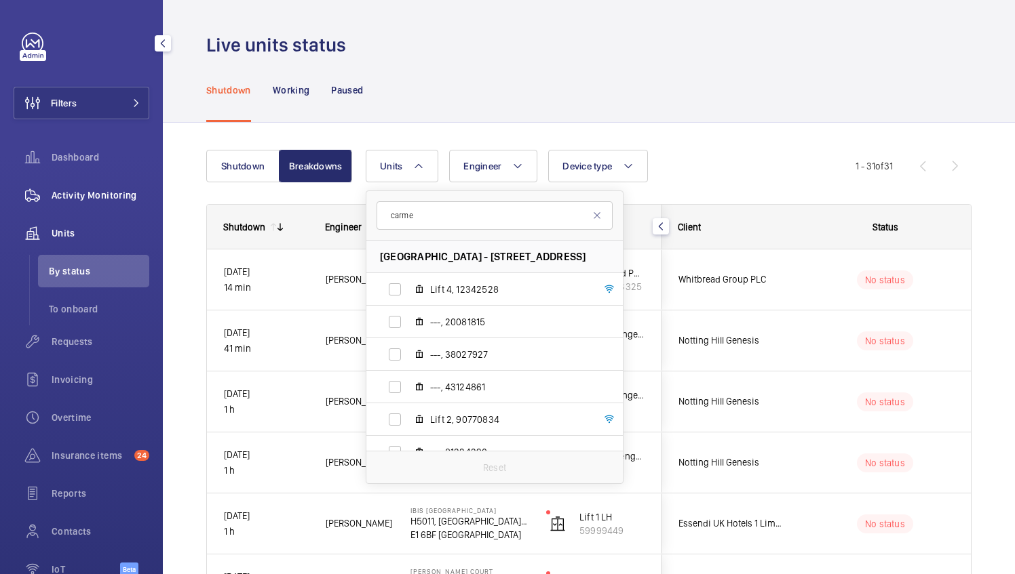
drag, startPoint x: 471, startPoint y: 216, endPoint x: 127, endPoint y: 180, distance: 345.7
click at [127, 180] on mat-sidenav-content "Filters Dashboard Activity Monitoring Units By status To onboard Requests Invoi…" at bounding box center [507, 287] width 1015 height 574
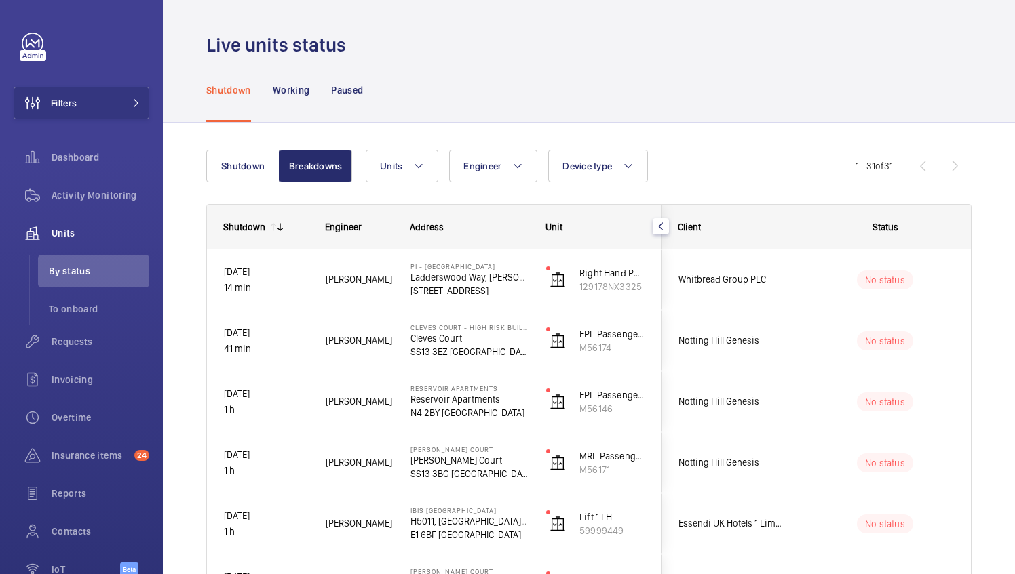
click at [408, 172] on button "Units" at bounding box center [402, 166] width 73 height 33
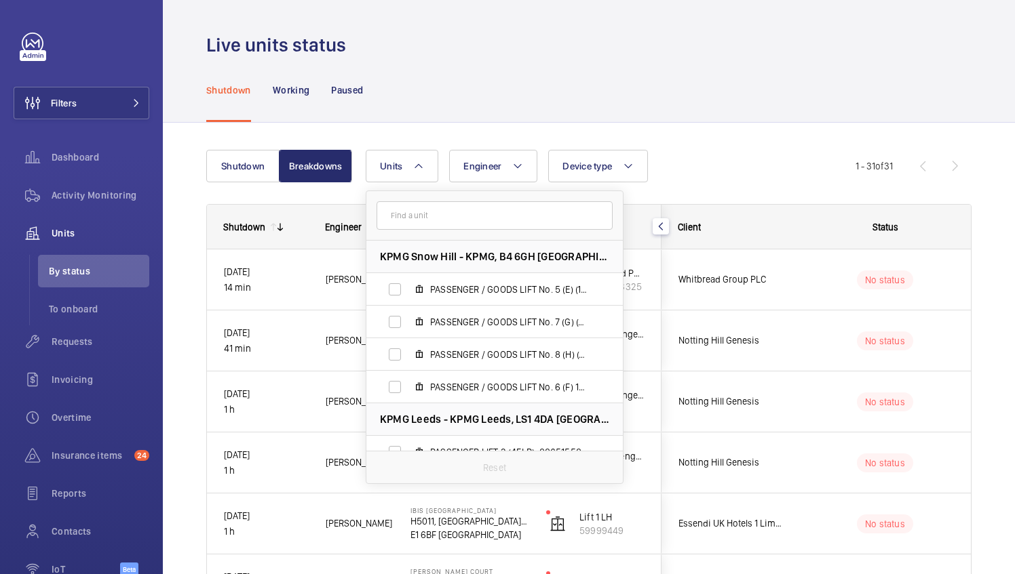
click at [408, 221] on input "text" at bounding box center [494, 215] width 236 height 28
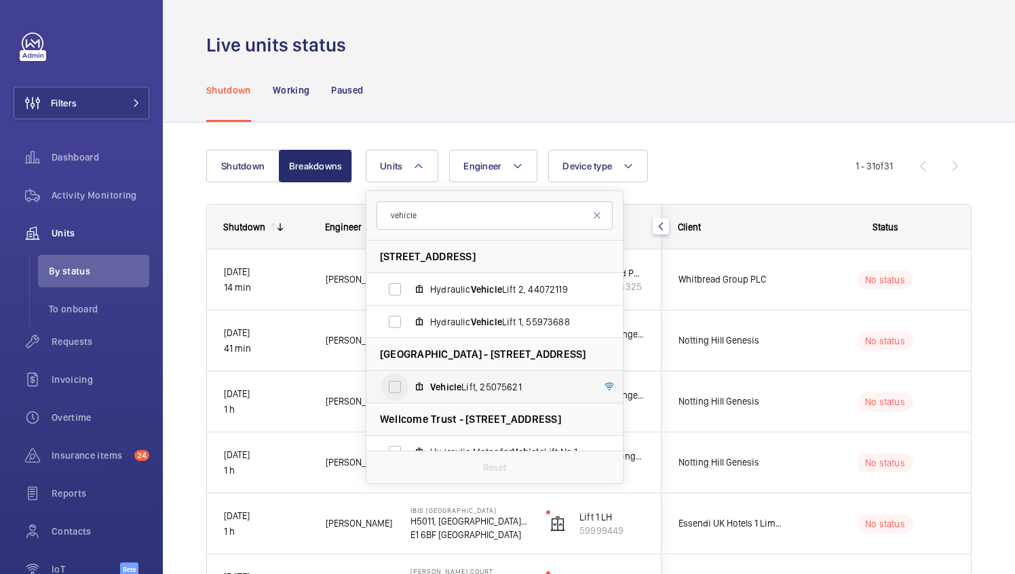
type input "vehicle"
click at [391, 390] on input "Vehicle Lift, 25075621" at bounding box center [394, 387] width 27 height 27
checkbox input "true"
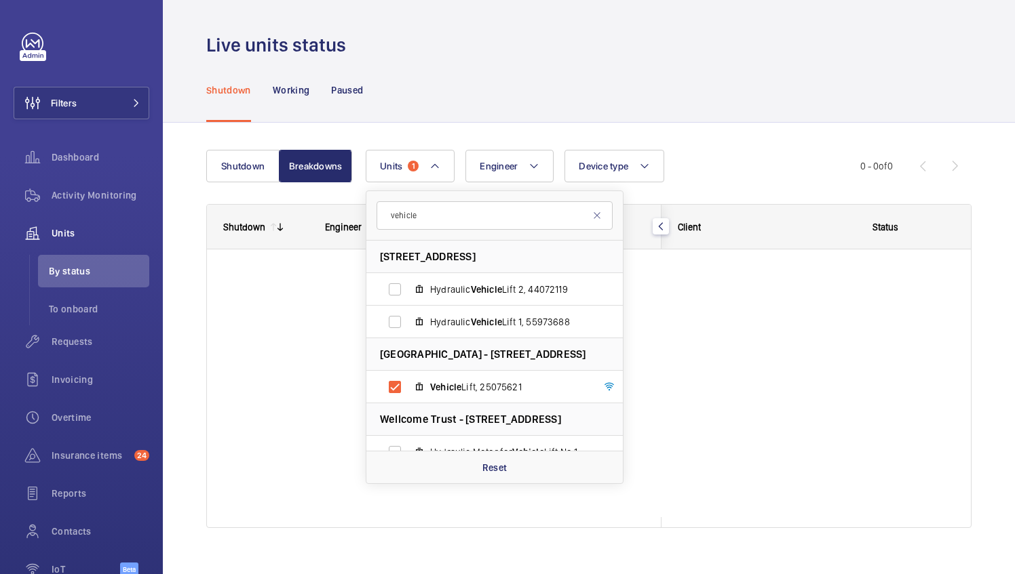
click at [502, 124] on div "Shutdown Breakdowns Units 1 vehicle [STREET_ADDRESS] Hydraulic Vehicle Lift 2, …" at bounding box center [589, 358] width 852 height 471
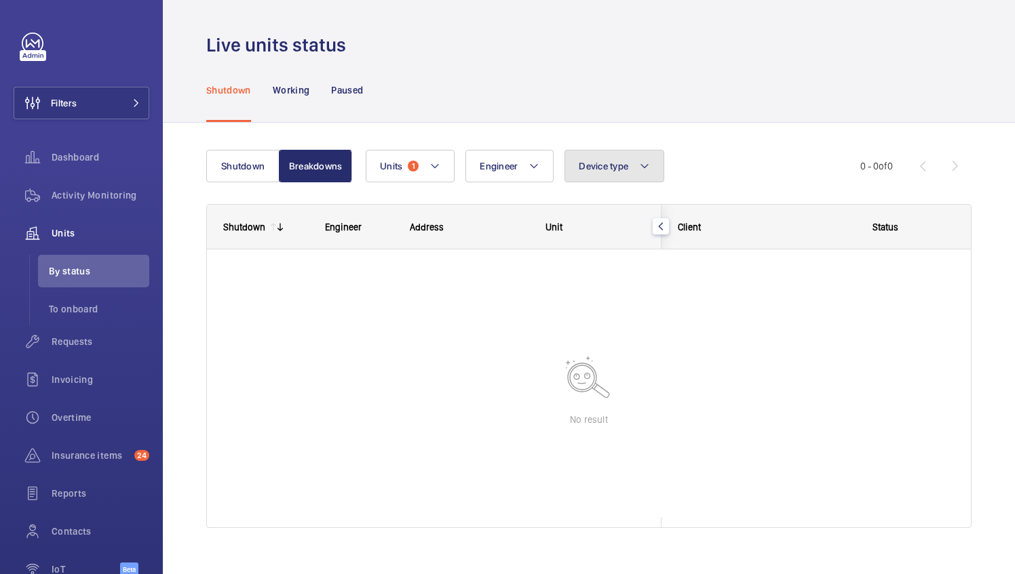
click at [604, 172] on button "Device type" at bounding box center [614, 166] width 100 height 33
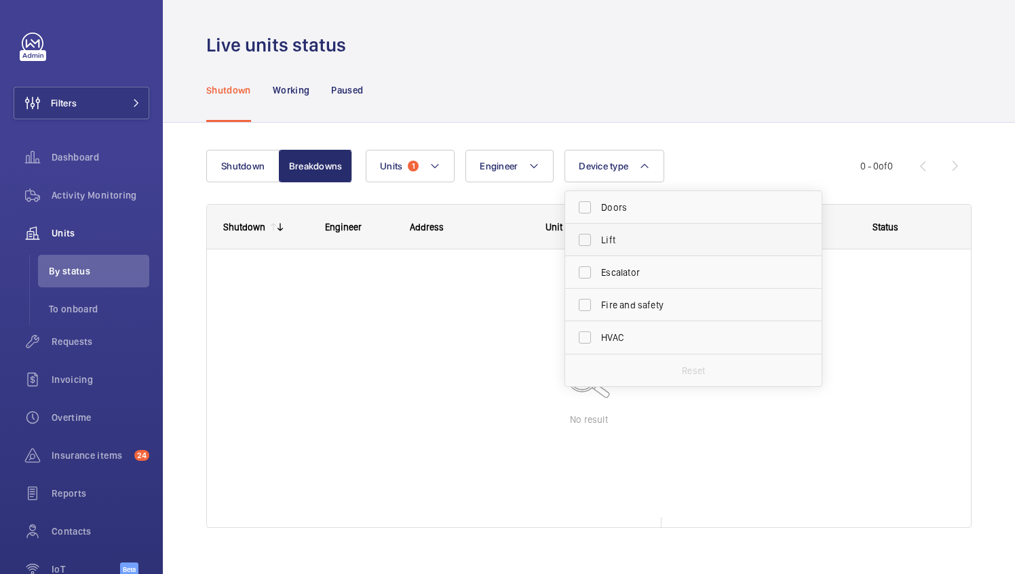
click at [606, 235] on span "Lift" at bounding box center [694, 240] width 186 height 14
click at [598, 235] on input "Lift" at bounding box center [584, 240] width 27 height 27
click at [586, 243] on input "Lift" at bounding box center [584, 240] width 27 height 27
checkbox input "false"
click at [483, 99] on div "Shutdown Working Paused" at bounding box center [588, 90] width 765 height 64
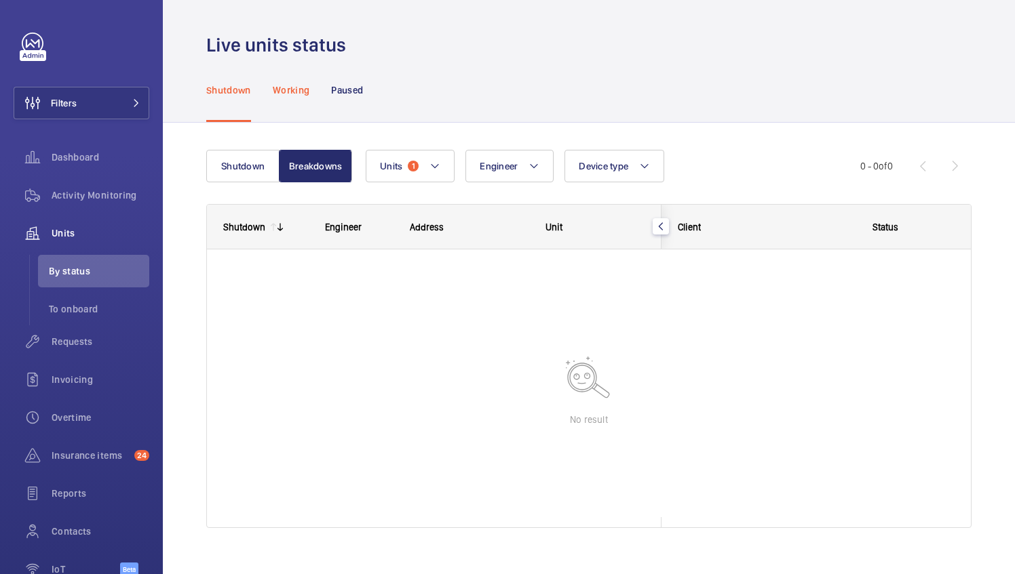
click at [304, 91] on p "Working" at bounding box center [291, 90] width 37 height 14
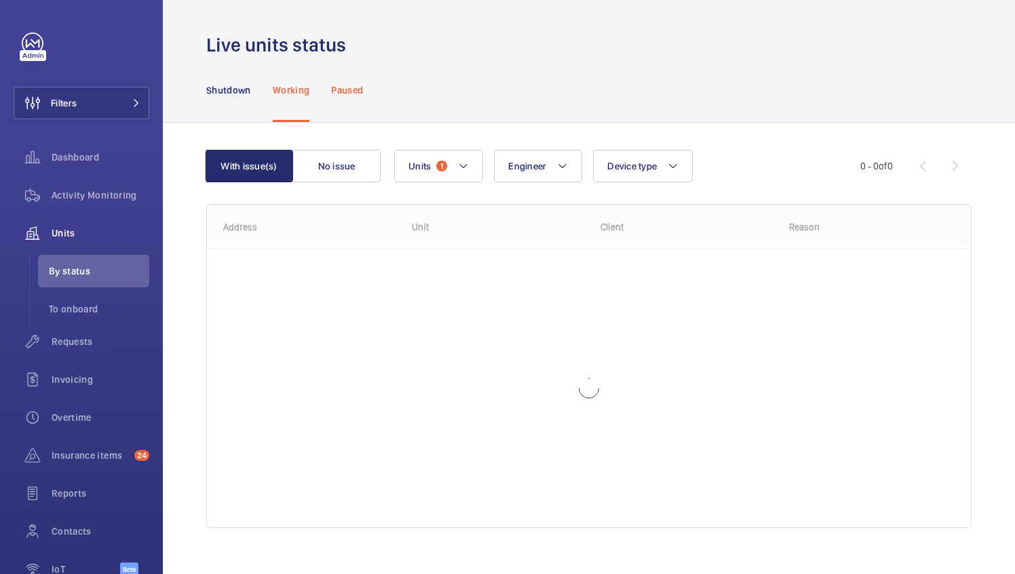
click at [343, 91] on p "Paused" at bounding box center [347, 90] width 32 height 14
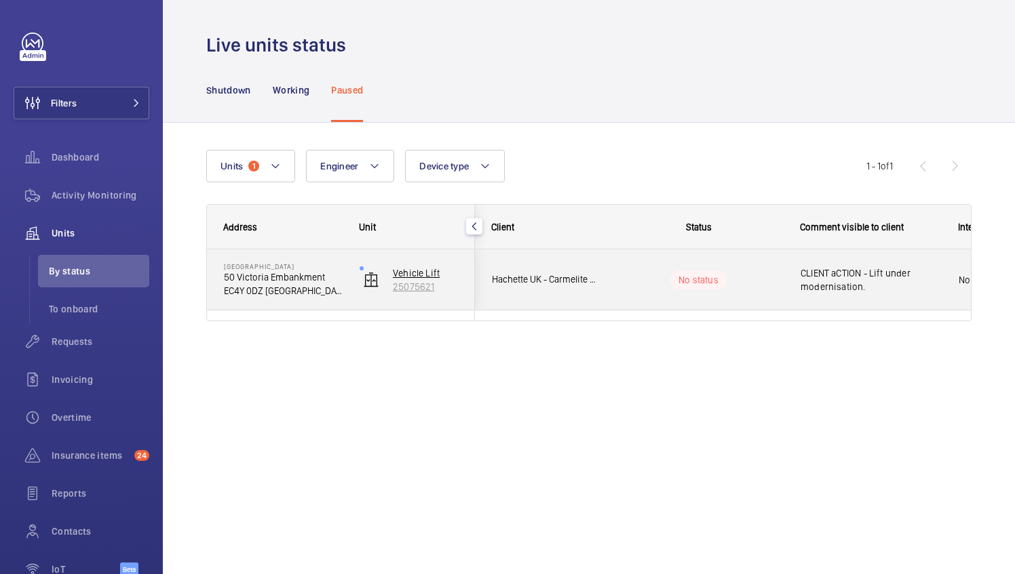
click at [399, 273] on p "Vehicle Lift" at bounding box center [425, 274] width 65 height 14
click at [368, 277] on img at bounding box center [371, 280] width 16 height 16
click at [283, 289] on p "EC4Y 0DZ [GEOGRAPHIC_DATA]" at bounding box center [283, 291] width 118 height 14
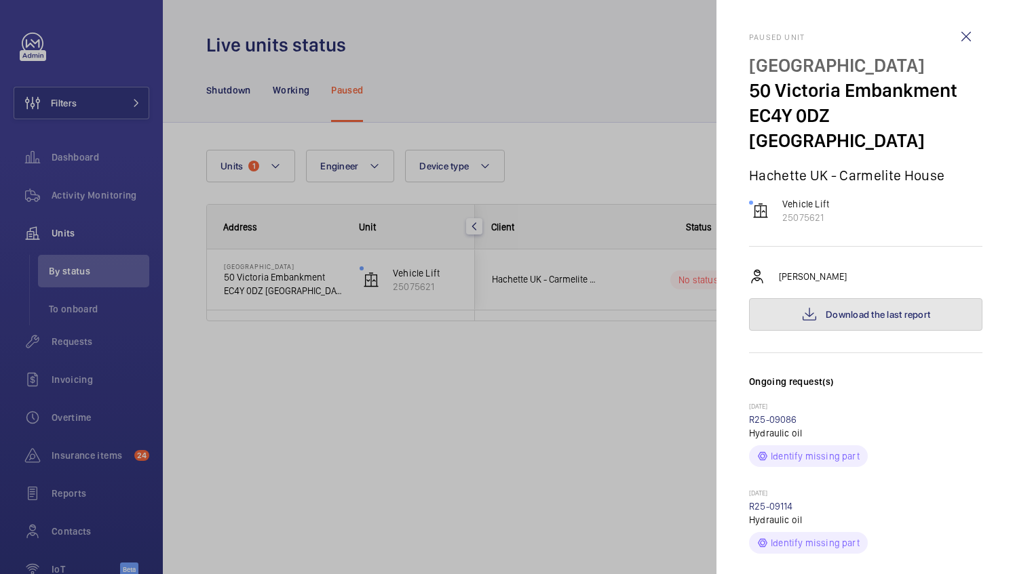
click at [869, 309] on span "Download the last report" at bounding box center [877, 314] width 104 height 11
click at [282, 384] on div at bounding box center [507, 287] width 1015 height 574
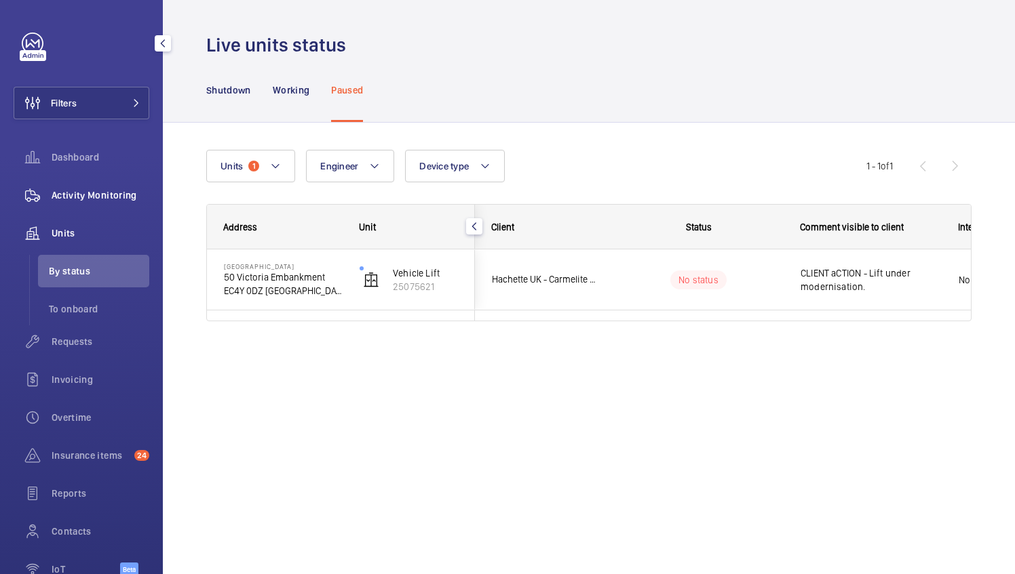
click at [92, 190] on span "Activity Monitoring" at bounding box center [101, 196] width 98 height 14
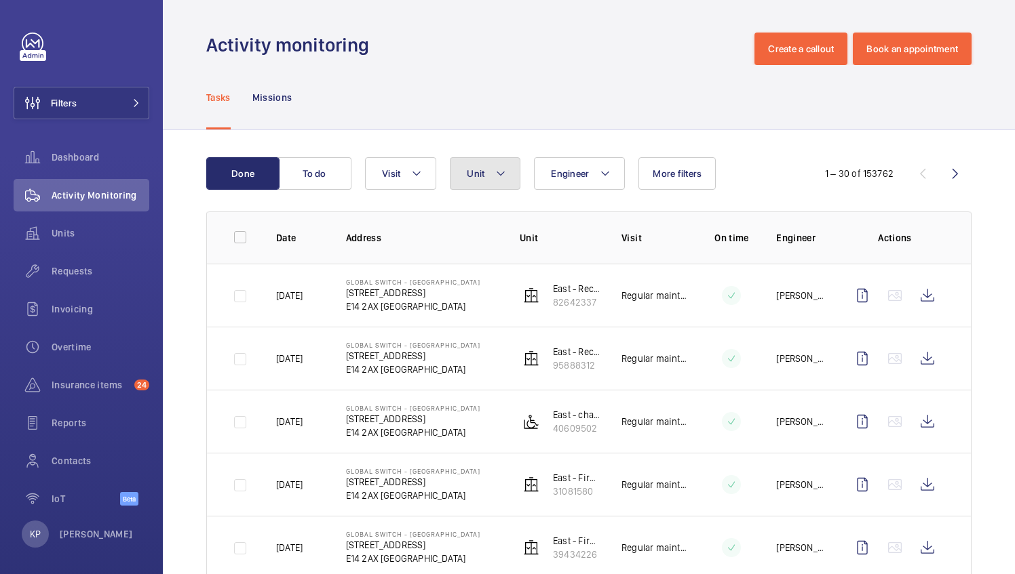
click at [495, 177] on mat-icon at bounding box center [500, 173] width 11 height 16
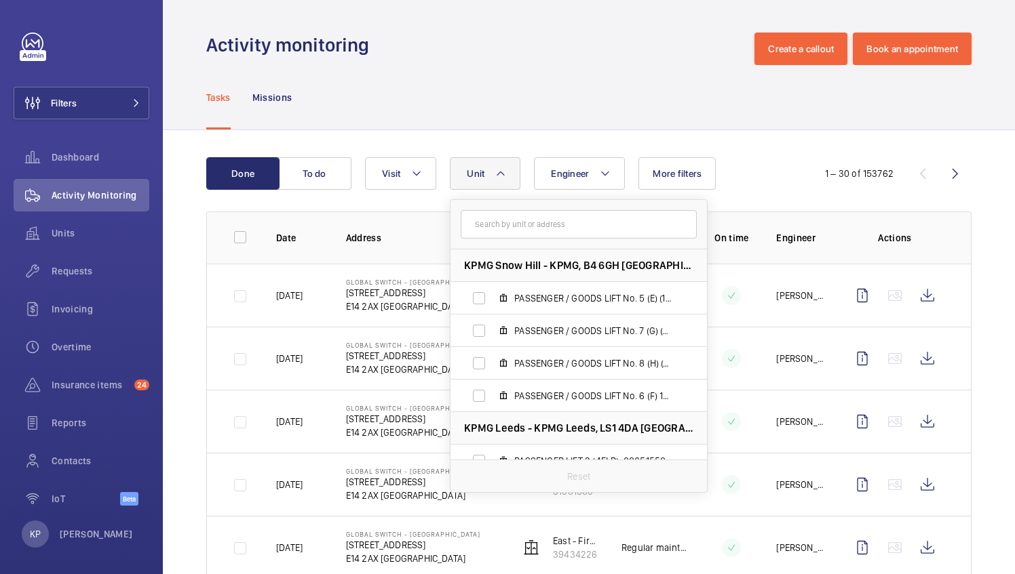
click at [503, 227] on input "text" at bounding box center [578, 224] width 236 height 28
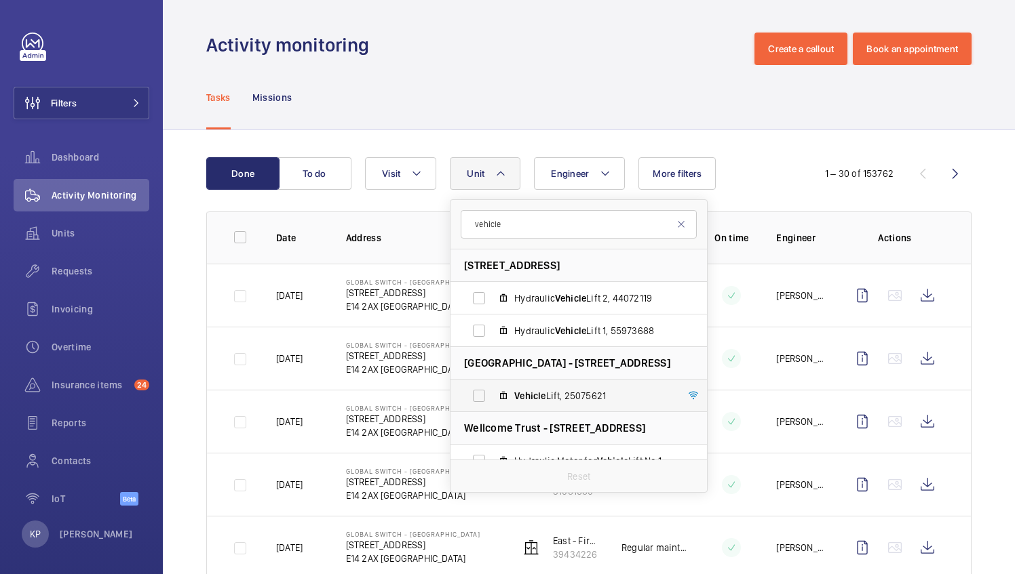
type input "vehicle"
click at [522, 388] on label "Vehicle Lift, 25075621" at bounding box center [567, 396] width 235 height 33
click at [492, 388] on input "Vehicle Lift, 25075621" at bounding box center [478, 395] width 27 height 27
checkbox input "true"
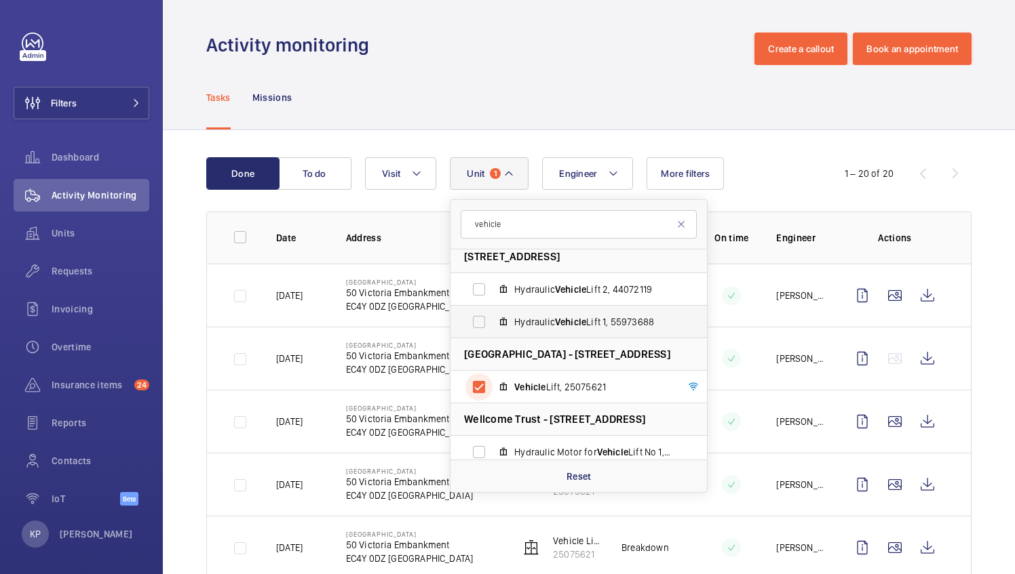
scroll to position [18, 0]
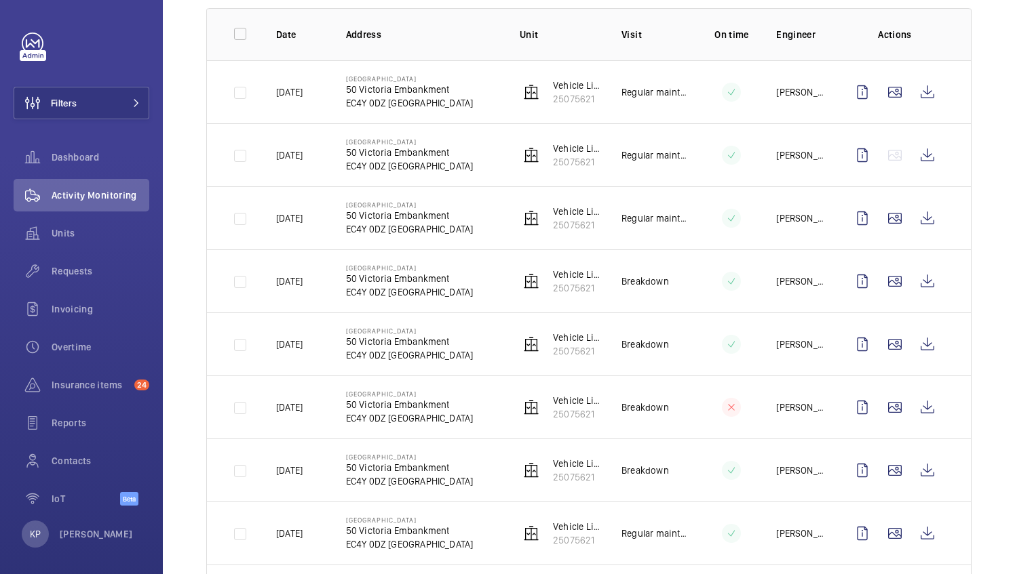
scroll to position [0, 0]
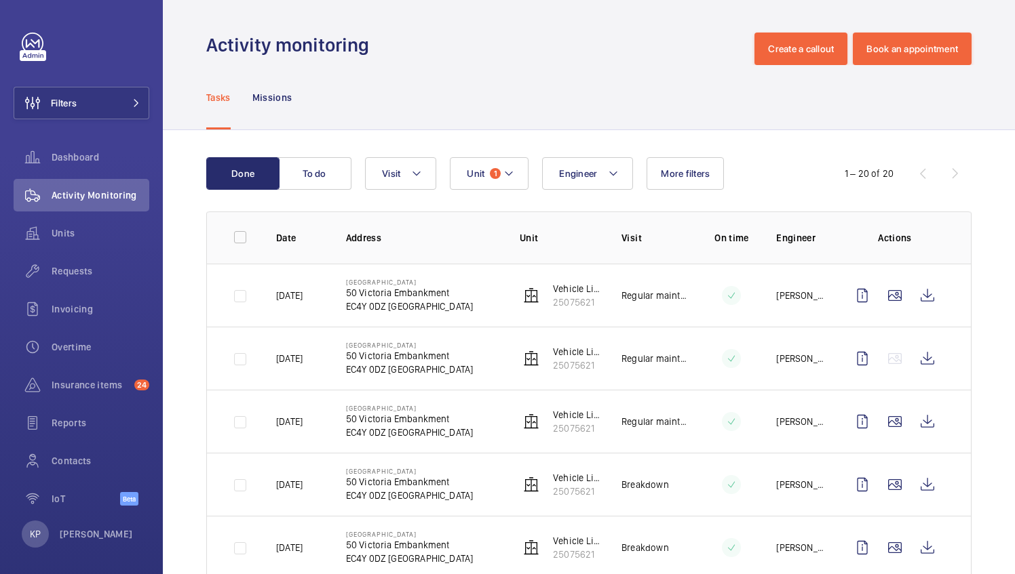
click at [453, 66] on div "Tasks Missions" at bounding box center [588, 97] width 765 height 64
